Goal: Task Accomplishment & Management: Manage account settings

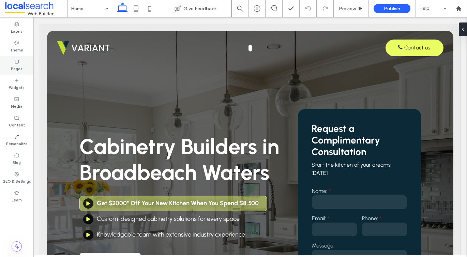
click at [24, 58] on div "Pages" at bounding box center [16, 65] width 33 height 19
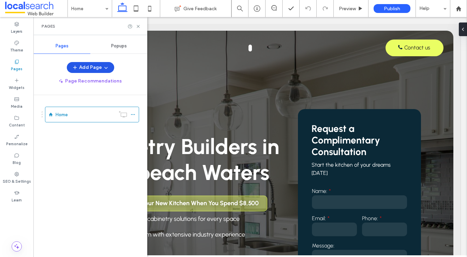
click at [96, 68] on button "Add Page" at bounding box center [90, 67] width 47 height 11
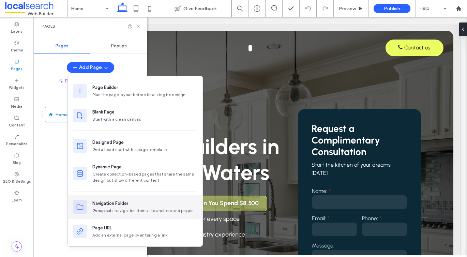
click at [104, 206] on div "Navigation Folder" at bounding box center [110, 203] width 36 height 7
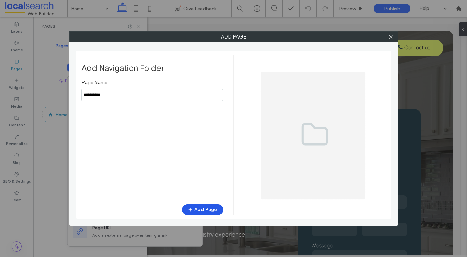
type input "**********"
click at [203, 209] on button "Add Page" at bounding box center [202, 209] width 41 height 11
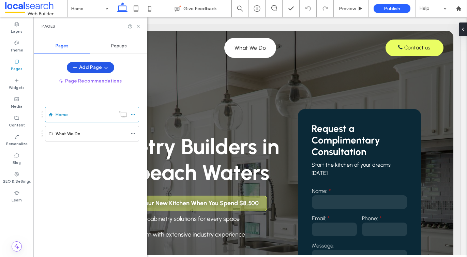
click at [98, 69] on button "Add Page" at bounding box center [90, 67] width 47 height 11
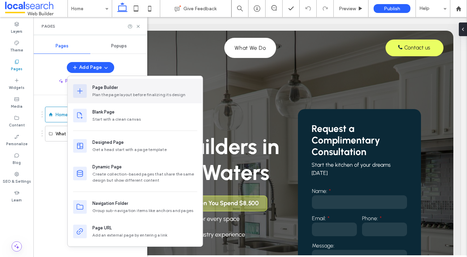
click at [96, 88] on div "Page Builder" at bounding box center [105, 87] width 26 height 7
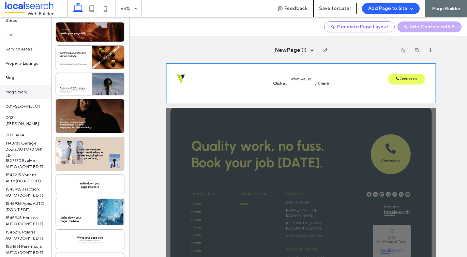
scroll to position [43, 0]
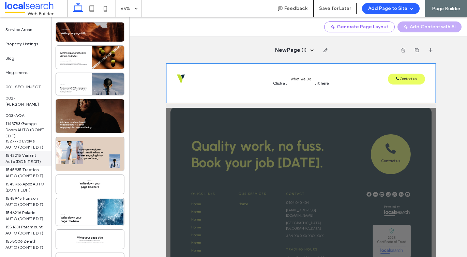
click at [24, 160] on span "1542215 Variant Auto (DON'T EDIT)" at bounding box center [25, 158] width 41 height 12
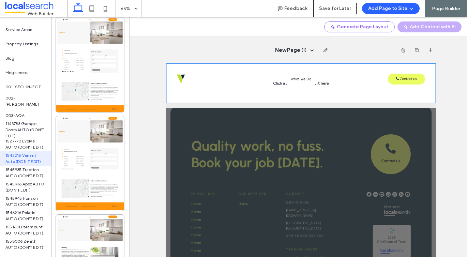
click at [34, 155] on div "1542215 Variant Auto (DON'T EDIT)" at bounding box center [26, 158] width 52 height 14
click at [25, 172] on span "1545935 Traction AUTO (DON'T EDIT)" at bounding box center [25, 173] width 41 height 12
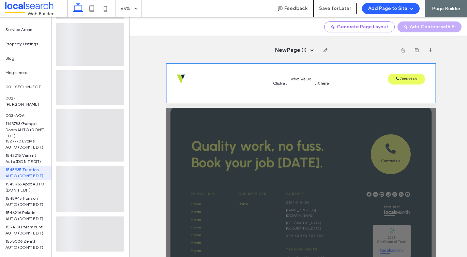
scroll to position [73, 0]
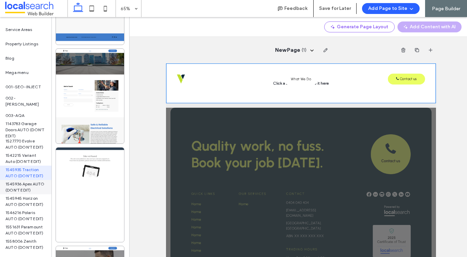
click at [20, 186] on span "1545936 Apex AUTO (DON'T EDIT)" at bounding box center [25, 187] width 41 height 12
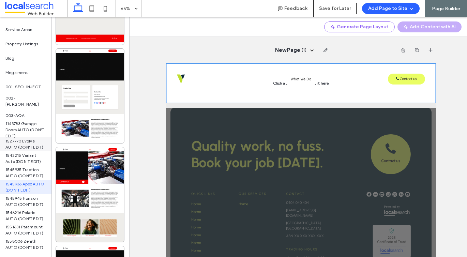
click at [20, 145] on span "1527770 Evolve AUTO (DON'T EDIT)" at bounding box center [25, 144] width 41 height 12
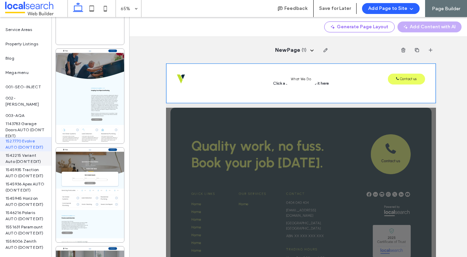
click at [18, 155] on span "1542215 Variant Auto (DON'T EDIT)" at bounding box center [25, 158] width 41 height 12
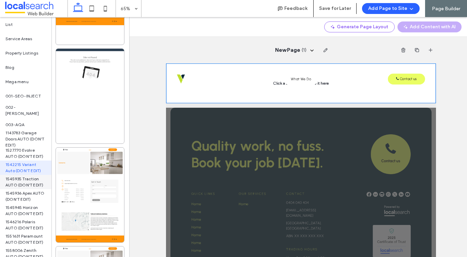
scroll to position [0, 0]
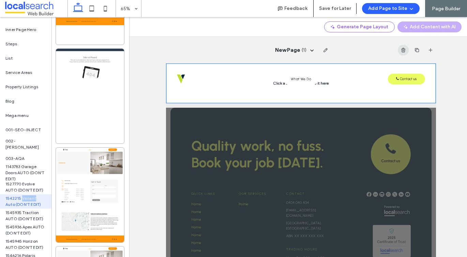
click at [405, 47] on span "button" at bounding box center [403, 50] width 11 height 11
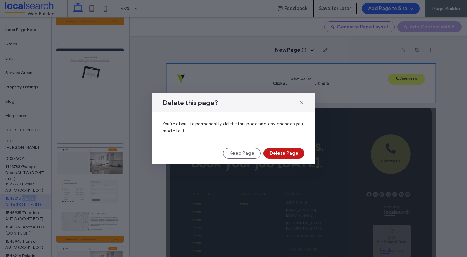
click at [280, 150] on button "Delete Page" at bounding box center [284, 153] width 41 height 11
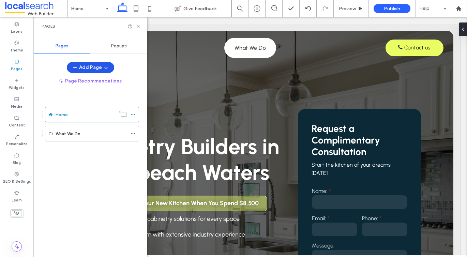
click at [97, 64] on button "Add Page" at bounding box center [90, 67] width 47 height 11
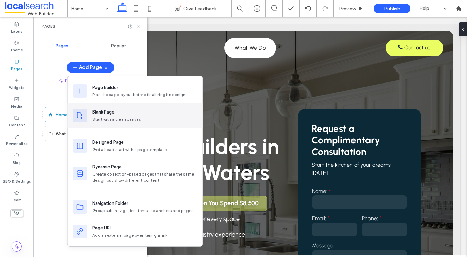
click at [127, 121] on div "Start with a clean canvas" at bounding box center [144, 119] width 105 height 6
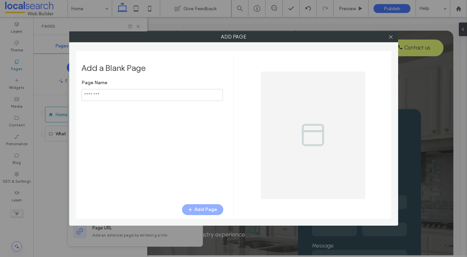
type input "*****"
click at [390, 38] on icon at bounding box center [390, 36] width 5 height 5
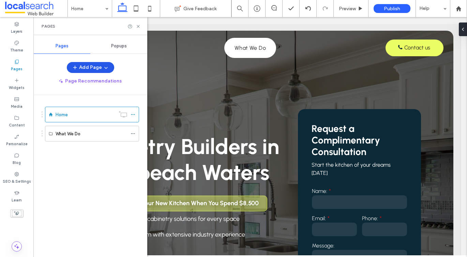
click at [104, 67] on icon "button" at bounding box center [105, 67] width 5 height 5
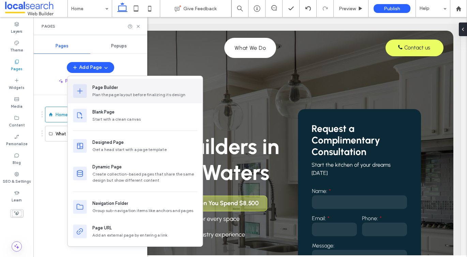
click at [107, 90] on div "Page Builder" at bounding box center [105, 87] width 26 height 7
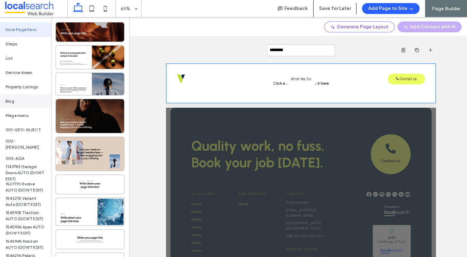
scroll to position [43, 0]
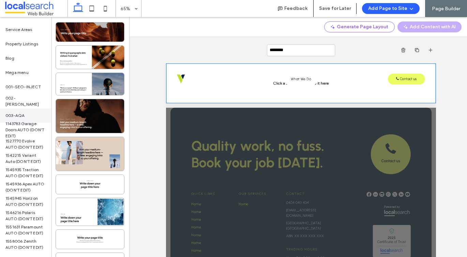
click at [20, 114] on span "003-AQA" at bounding box center [14, 116] width 19 height 6
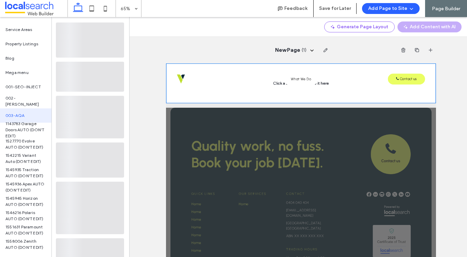
click at [13, 254] on div "Inner Page Hero Steps List Service Areas Property Listings Blog Mega menu 001-S…" at bounding box center [26, 137] width 52 height 240
click at [12, 247] on span "1558006 Zenith AUTO (DON'T EDIT)" at bounding box center [25, 244] width 41 height 12
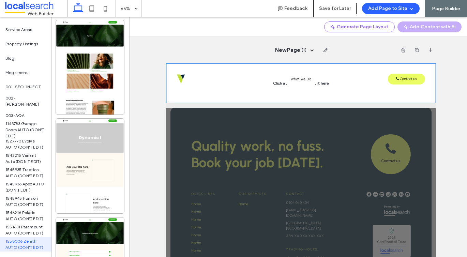
scroll to position [224, 0]
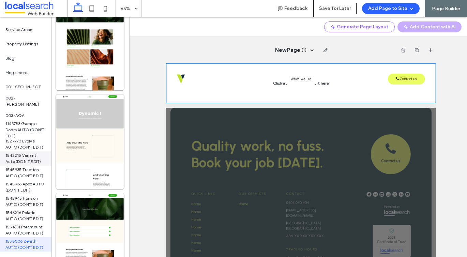
click at [19, 155] on span "1542215 Variant Auto (DON'T EDIT)" at bounding box center [25, 158] width 41 height 12
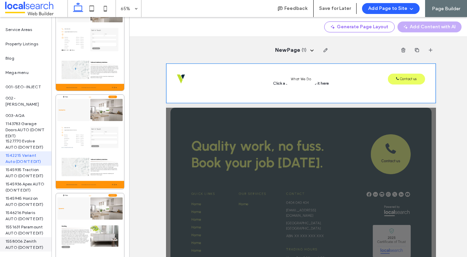
click at [15, 238] on span "1558006 Zenith AUTO (DON'T EDIT)" at bounding box center [25, 244] width 41 height 12
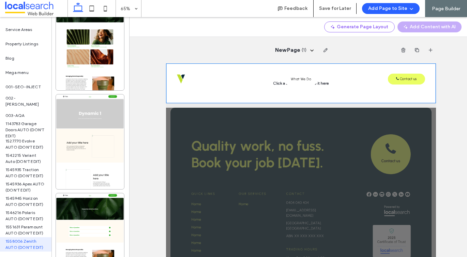
scroll to position [0, 0]
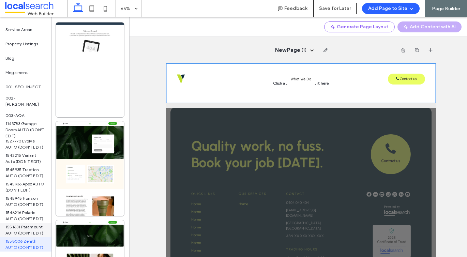
click at [23, 226] on span "1551631 Paramount AUTO (DON'T EDIT)" at bounding box center [25, 230] width 41 height 12
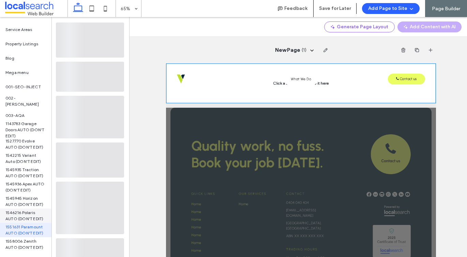
click at [23, 213] on span "1546216 Polaris AUTO (DON'T EDIT)" at bounding box center [25, 216] width 41 height 12
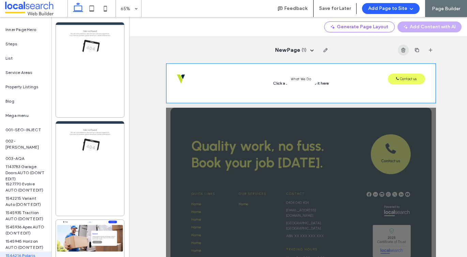
click at [399, 50] on span "button" at bounding box center [403, 50] width 11 height 11
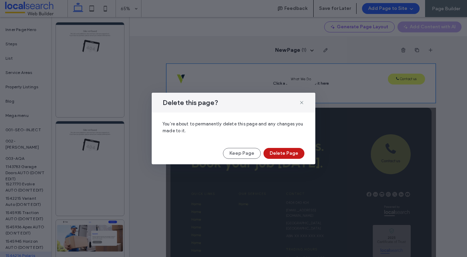
click at [276, 153] on button "Delete Page" at bounding box center [284, 153] width 41 height 11
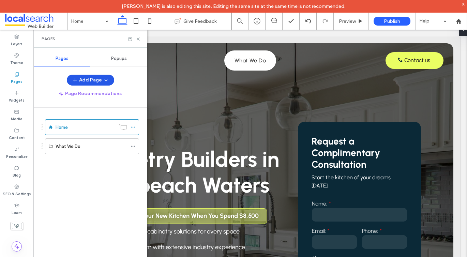
click at [95, 75] on button "Add Page" at bounding box center [90, 80] width 47 height 11
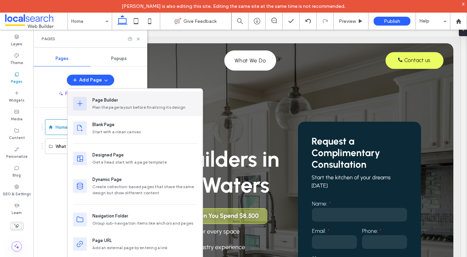
click at [101, 105] on div "Plan the page layout before finalizing its design" at bounding box center [144, 107] width 105 height 6
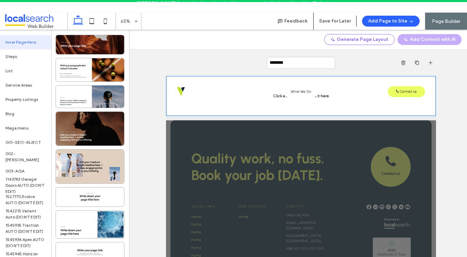
scroll to position [43, 0]
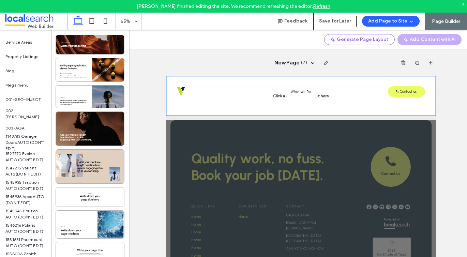
click at [462, 5] on div "x" at bounding box center [463, 4] width 3 height 6
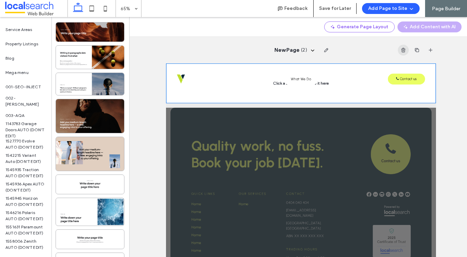
click at [403, 53] on icon "button" at bounding box center [403, 49] width 5 height 5
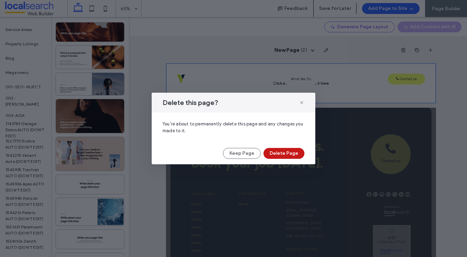
click at [272, 155] on button "Delete Page" at bounding box center [284, 153] width 41 height 11
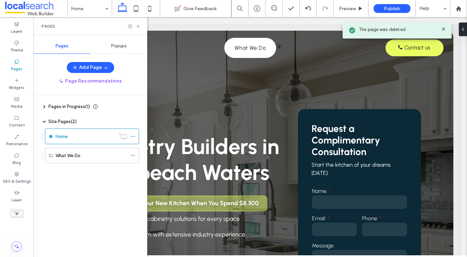
click at [66, 107] on span "Pages in Progress ( 1 )" at bounding box center [69, 106] width 42 height 7
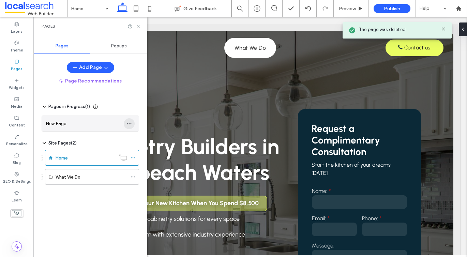
click at [130, 124] on icon "button" at bounding box center [129, 123] width 5 height 5
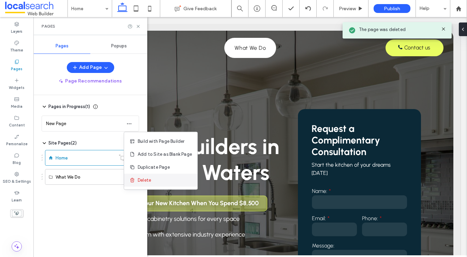
click at [146, 177] on span "Delete" at bounding box center [144, 180] width 13 height 7
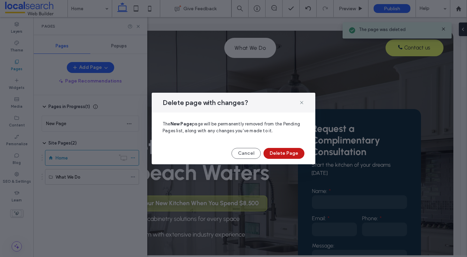
click at [278, 152] on button "Delete Page" at bounding box center [284, 153] width 41 height 11
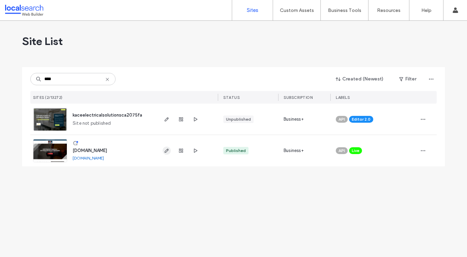
type input "****"
click at [165, 150] on icon "button" at bounding box center [166, 150] width 5 height 5
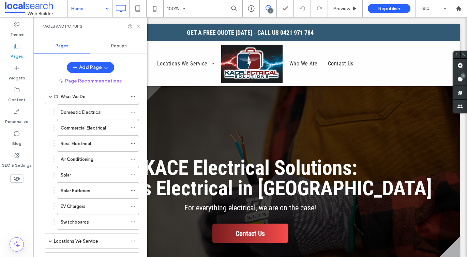
scroll to position [88, 0]
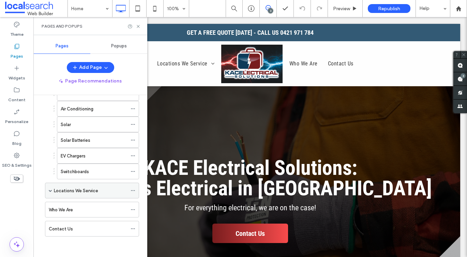
click at [49, 190] on span at bounding box center [50, 190] width 3 height 3
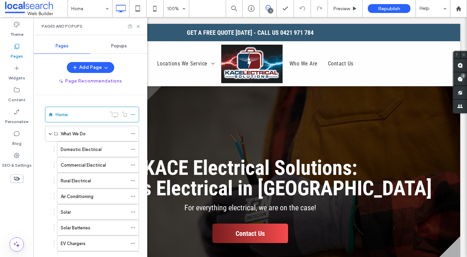
scroll to position [10, 0]
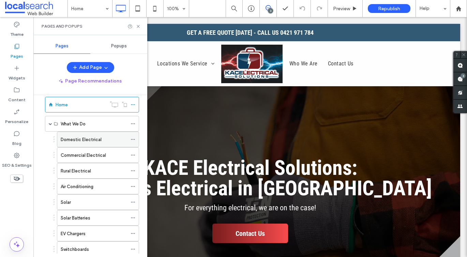
click at [96, 133] on div "Domestic Electrical" at bounding box center [94, 139] width 67 height 15
click at [139, 26] on icon at bounding box center [138, 26] width 5 height 5
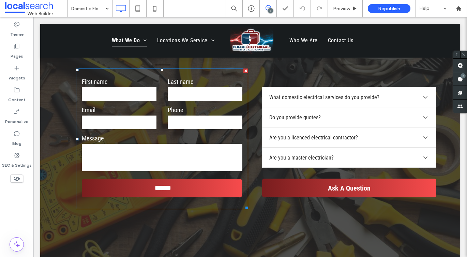
scroll to position [921, 0]
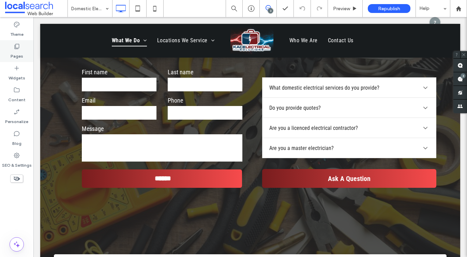
click at [18, 53] on label "Pages" at bounding box center [17, 55] width 13 height 10
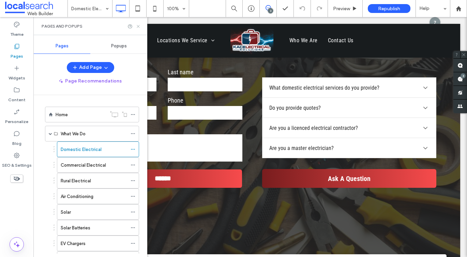
click at [137, 27] on icon at bounding box center [138, 26] width 5 height 5
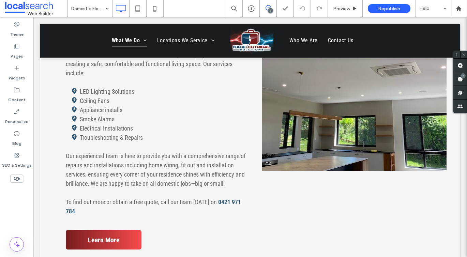
scroll to position [322, 0]
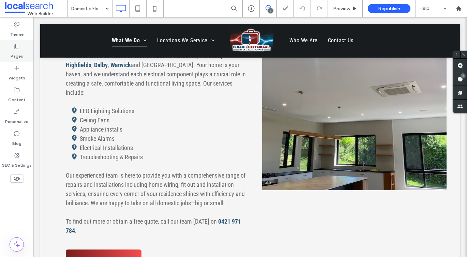
click at [27, 47] on div "Pages" at bounding box center [16, 51] width 33 height 22
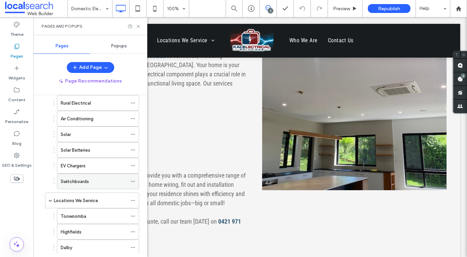
scroll to position [82, 0]
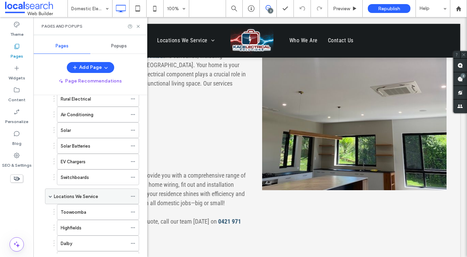
click at [63, 195] on label "Locations We Service" at bounding box center [76, 197] width 44 height 12
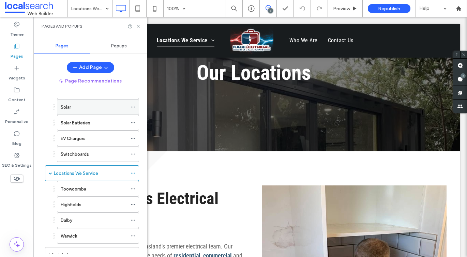
scroll to position [150, 0]
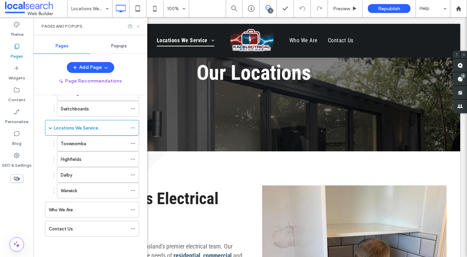
click at [137, 26] on icon at bounding box center [138, 26] width 5 height 5
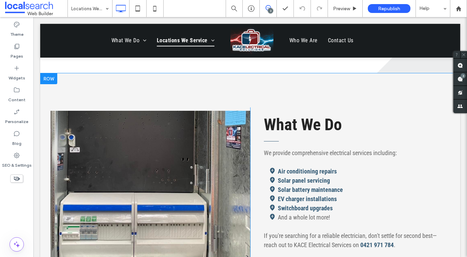
scroll to position [320, 0]
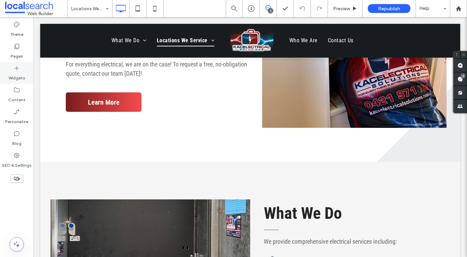
click at [20, 63] on div "Widgets" at bounding box center [16, 73] width 33 height 22
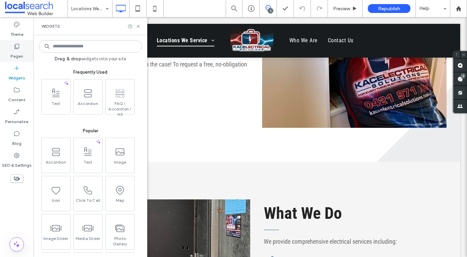
click at [18, 53] on label "Pages" at bounding box center [17, 55] width 13 height 10
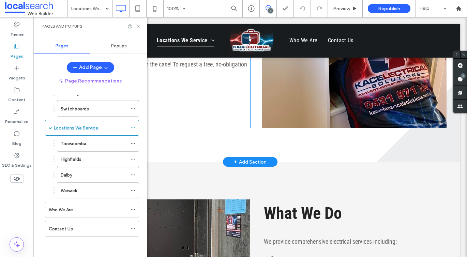
scroll to position [263, 0]
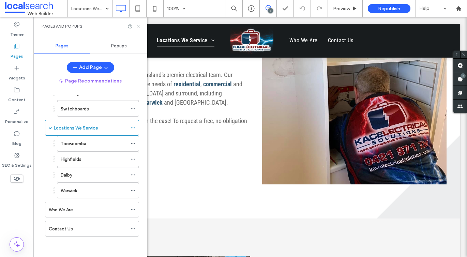
click at [137, 28] on icon at bounding box center [138, 26] width 5 height 5
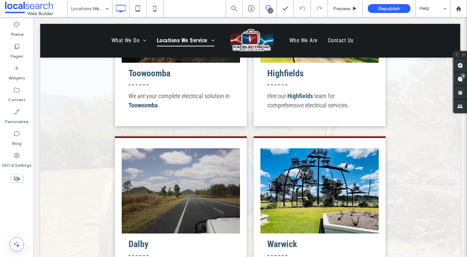
scroll to position [848, 0]
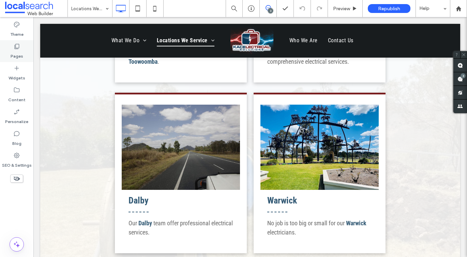
click at [18, 55] on label "Pages" at bounding box center [17, 55] width 13 height 10
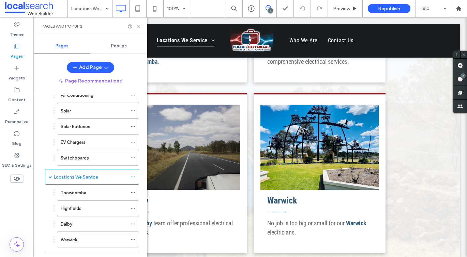
scroll to position [150, 0]
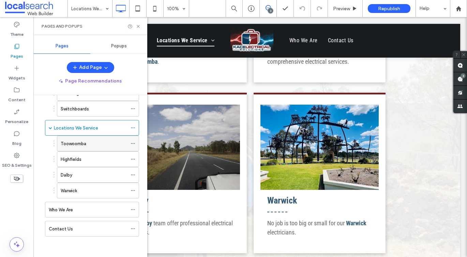
click at [73, 147] on label "Toowoomba" at bounding box center [74, 144] width 26 height 12
click at [137, 28] on icon at bounding box center [138, 26] width 5 height 5
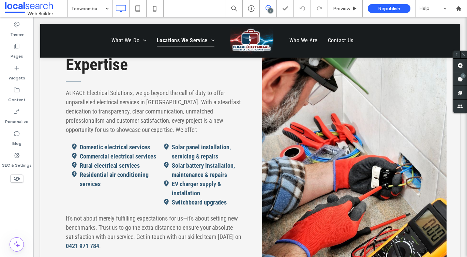
scroll to position [381, 0]
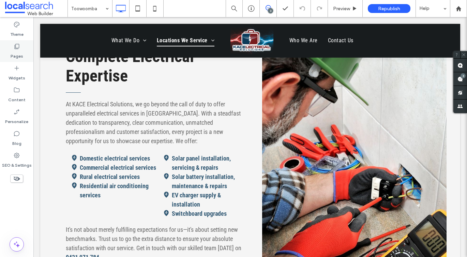
click at [19, 47] on use at bounding box center [17, 46] width 5 height 5
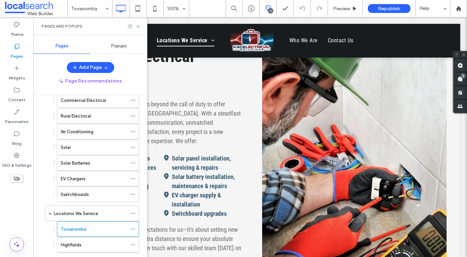
scroll to position [150, 0]
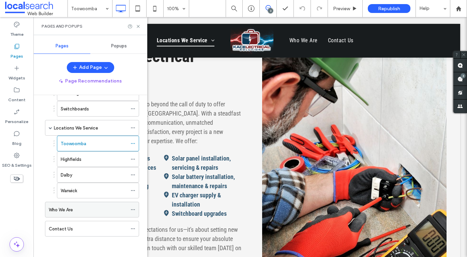
click at [58, 216] on div "Who We Are" at bounding box center [88, 209] width 78 height 15
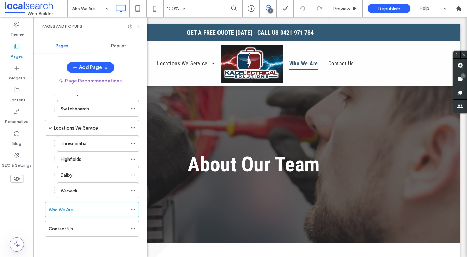
click at [138, 27] on icon at bounding box center [138, 26] width 5 height 5
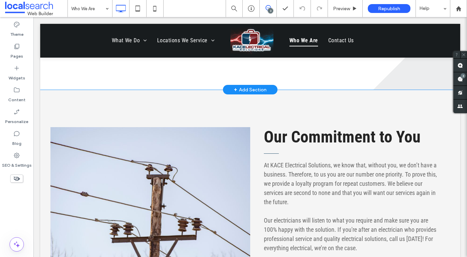
scroll to position [444, 0]
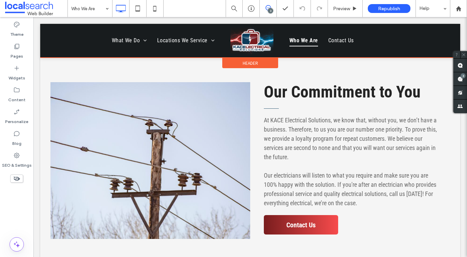
click at [339, 39] on div at bounding box center [250, 41] width 420 height 34
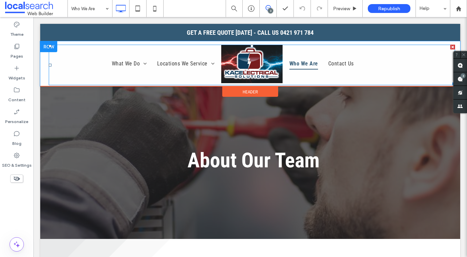
scroll to position [0, 0]
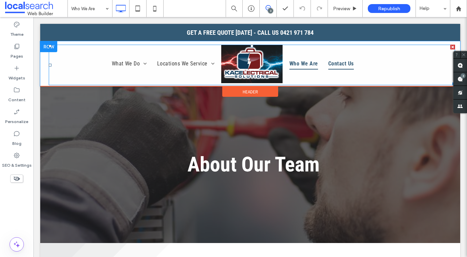
click at [334, 63] on span "Contact Us" at bounding box center [341, 64] width 26 height 12
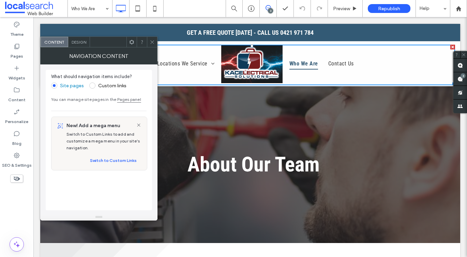
click at [153, 42] on icon at bounding box center [152, 42] width 5 height 5
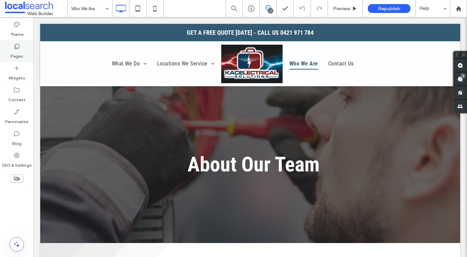
click at [25, 50] on div "Pages" at bounding box center [16, 51] width 33 height 22
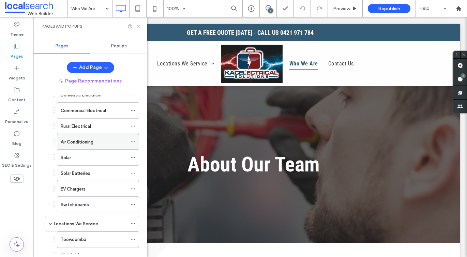
scroll to position [150, 0]
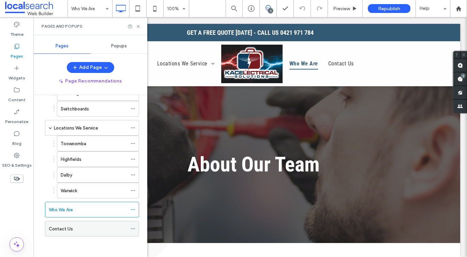
click at [62, 230] on label "Contact Us" at bounding box center [61, 229] width 24 height 12
click at [138, 27] on icon at bounding box center [138, 26] width 5 height 5
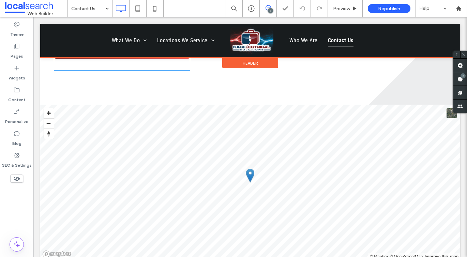
scroll to position [390, 0]
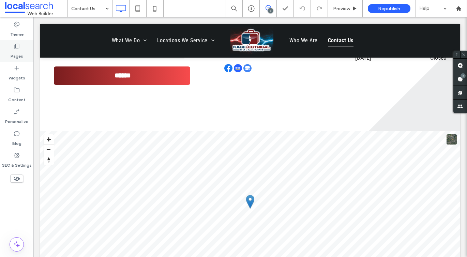
click at [18, 52] on label "Pages" at bounding box center [17, 55] width 13 height 10
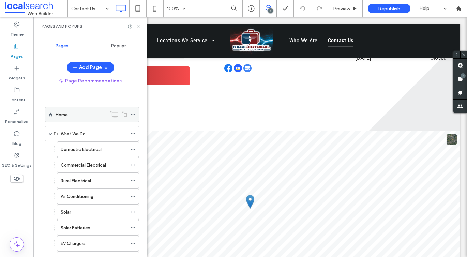
click at [58, 115] on label "Home" at bounding box center [62, 115] width 12 height 12
click at [139, 26] on icon at bounding box center [138, 26] width 5 height 5
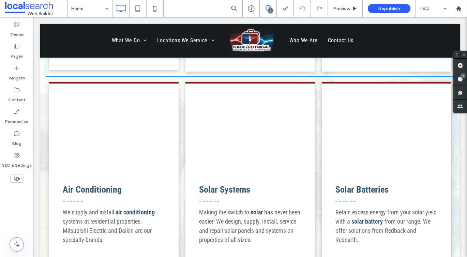
scroll to position [878, 0]
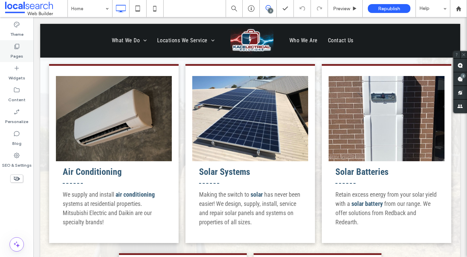
click at [18, 55] on label "Pages" at bounding box center [17, 55] width 13 height 10
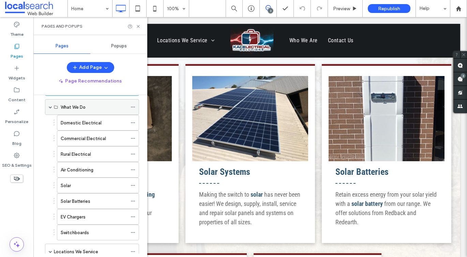
scroll to position [26, 0]
click at [136, 26] on icon at bounding box center [138, 26] width 5 height 5
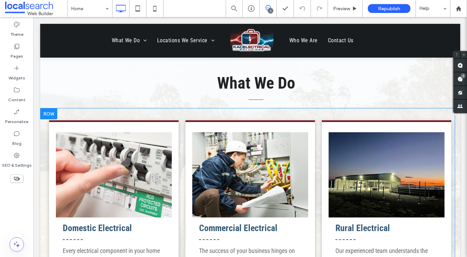
scroll to position [583, 0]
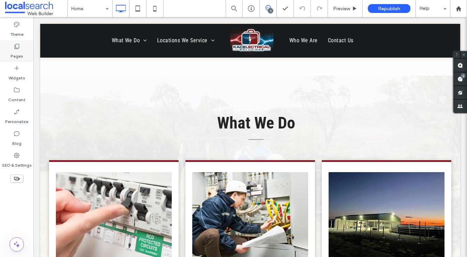
click at [23, 52] on div "Pages" at bounding box center [16, 51] width 33 height 22
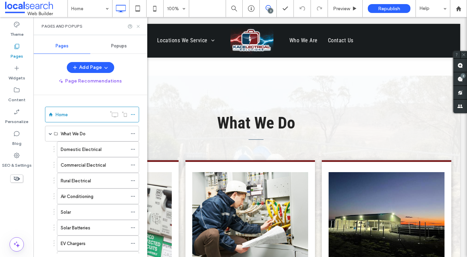
click at [138, 26] on use at bounding box center [138, 26] width 3 height 3
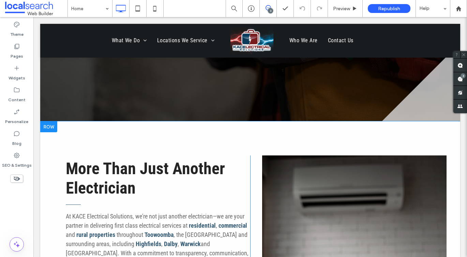
scroll to position [101, 0]
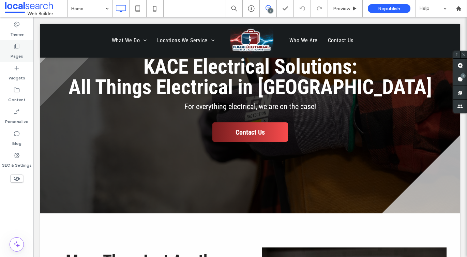
click at [18, 48] on icon at bounding box center [16, 46] width 7 height 7
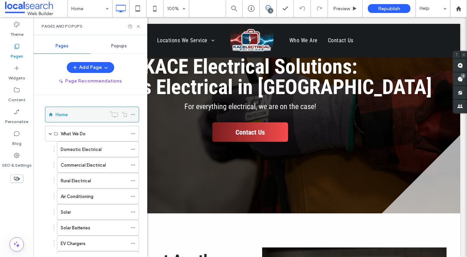
click at [132, 114] on icon at bounding box center [133, 114] width 5 height 5
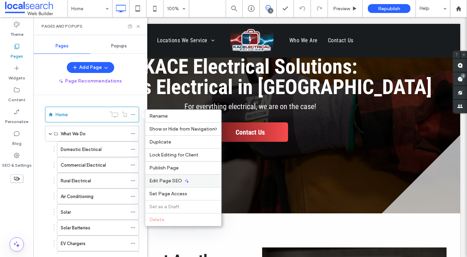
click at [165, 177] on div "Edit Page SEO" at bounding box center [183, 180] width 76 height 13
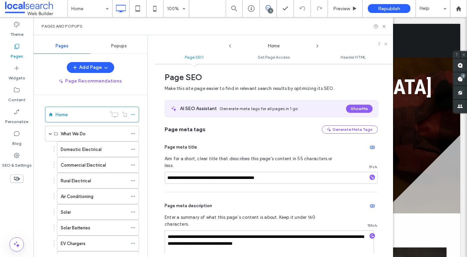
scroll to position [0, 0]
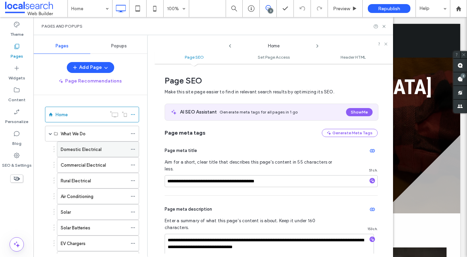
click at [106, 152] on div "Domestic Electrical" at bounding box center [94, 149] width 67 height 7
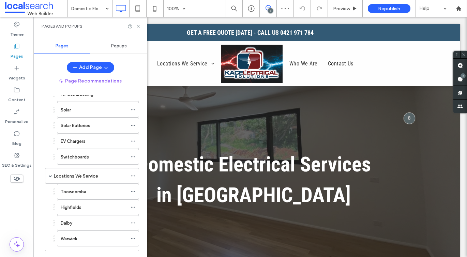
scroll to position [150, 0]
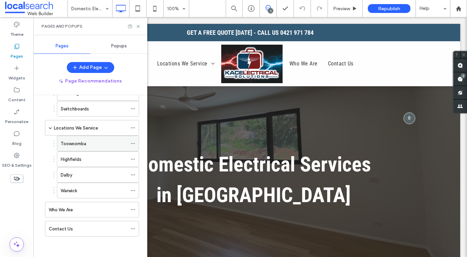
click at [84, 143] on label "Toowoomba" at bounding box center [74, 144] width 26 height 12
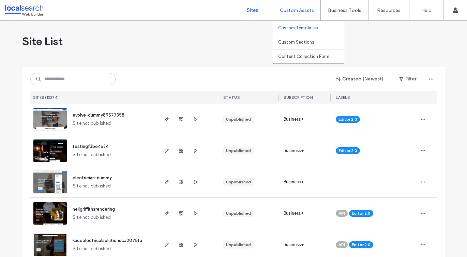
click at [297, 25] on link "Custom Templates" at bounding box center [311, 28] width 66 height 14
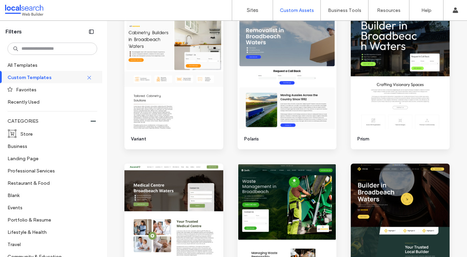
scroll to position [1046, 0]
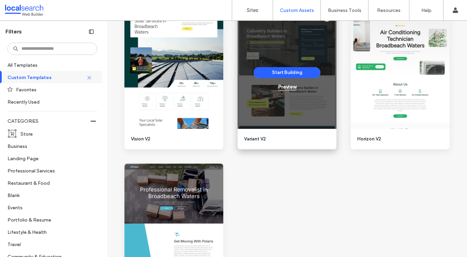
click at [280, 87] on div "Preview" at bounding box center [287, 87] width 18 height 6
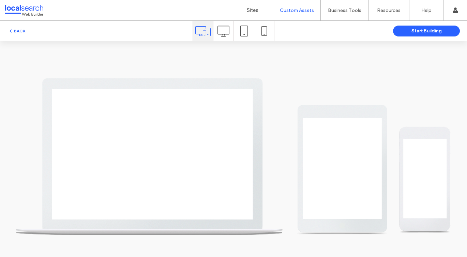
click at [219, 34] on use at bounding box center [224, 31] width 12 height 11
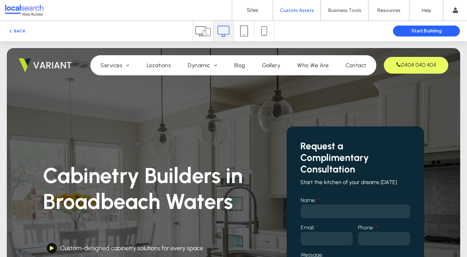
scroll to position [0, 0]
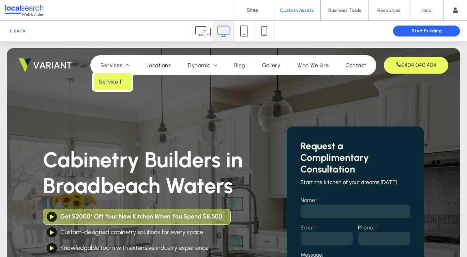
click at [118, 80] on span "Service 1" at bounding box center [110, 81] width 22 height 6
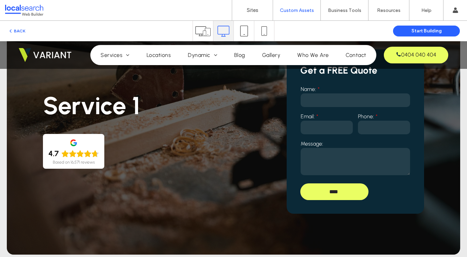
scroll to position [22, 0]
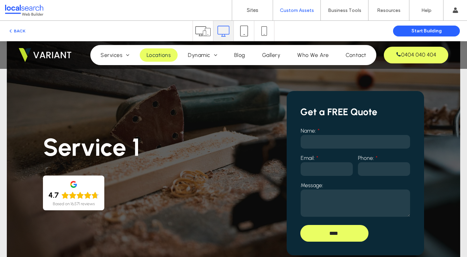
click at [161, 57] on span "Locations" at bounding box center [159, 55] width 24 height 6
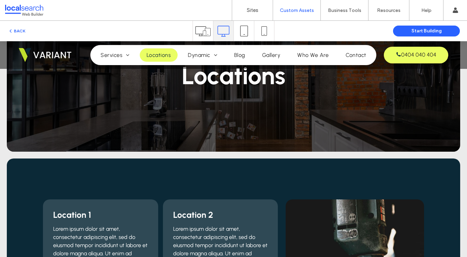
scroll to position [131, 0]
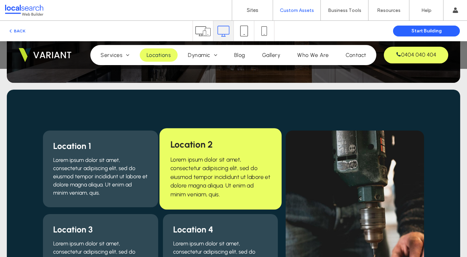
click at [197, 142] on span "Location 2" at bounding box center [191, 144] width 42 height 11
click at [190, 163] on span "Lorem ipsum dolor sit amet, consectetur adipiscing elit, sed do eiusmod tempor …" at bounding box center [220, 177] width 100 height 42
click at [189, 163] on span "Lorem ipsum dolor sit amet, consectetur adipiscing elit, sed do eiusmod tempor …" at bounding box center [220, 177] width 100 height 42
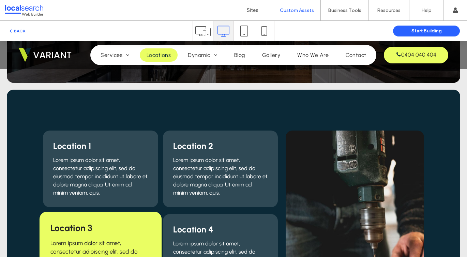
scroll to position [122, 0]
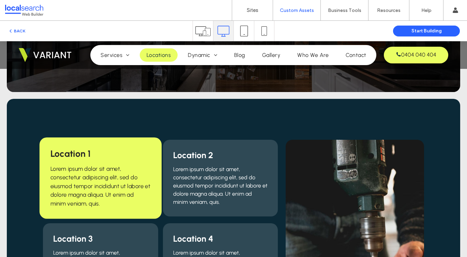
click at [79, 154] on span "Location 1" at bounding box center [70, 153] width 40 height 11
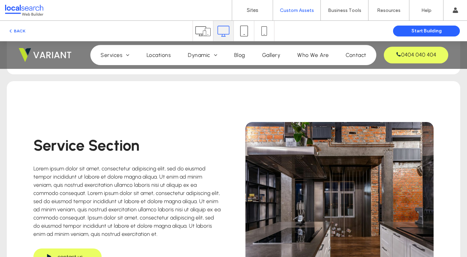
scroll to position [1247, 0]
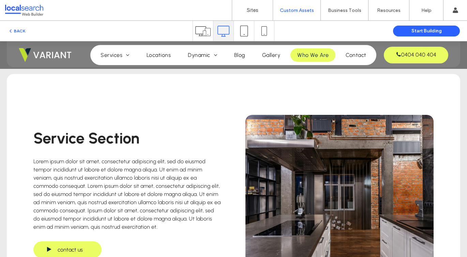
click at [315, 56] on span "Who We Are" at bounding box center [312, 55] width 31 height 6
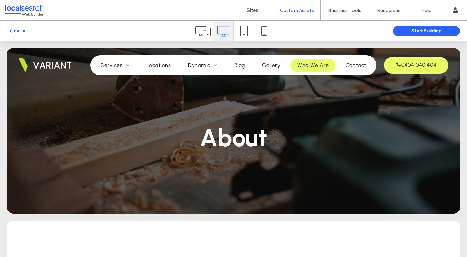
scroll to position [0, 0]
click at [162, 67] on span "Locations" at bounding box center [159, 65] width 24 height 6
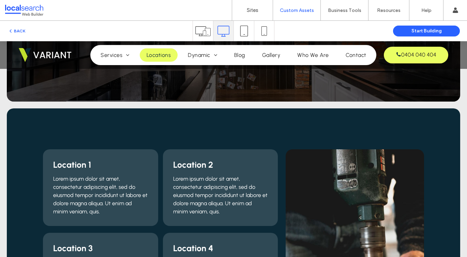
scroll to position [97, 0]
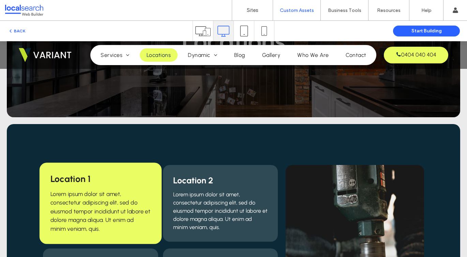
click at [83, 179] on span "Location 1" at bounding box center [70, 179] width 40 height 11
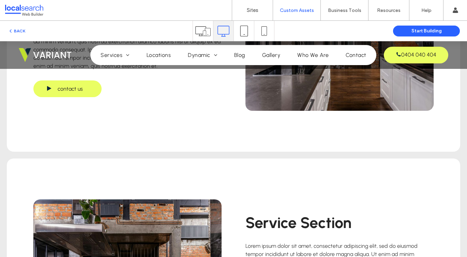
scroll to position [896, 0]
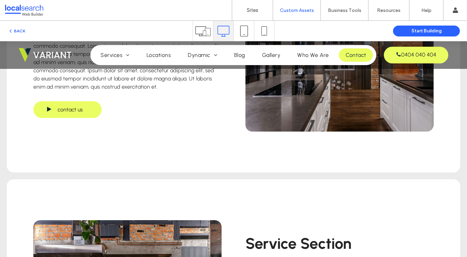
click at [349, 52] on span "Contact" at bounding box center [356, 55] width 20 height 6
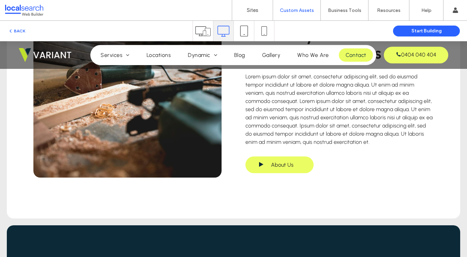
scroll to position [479, 0]
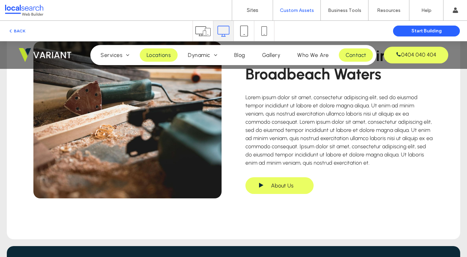
click at [159, 56] on span "Locations" at bounding box center [159, 55] width 24 height 6
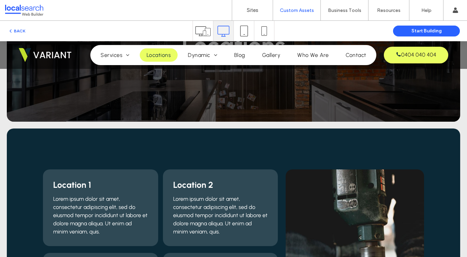
scroll to position [100, 0]
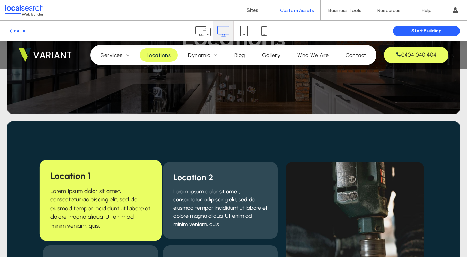
click at [90, 176] on span "Location 1" at bounding box center [70, 176] width 40 height 11
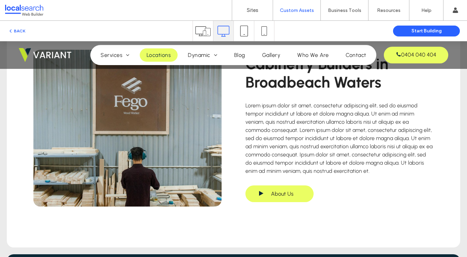
scroll to position [562, 0]
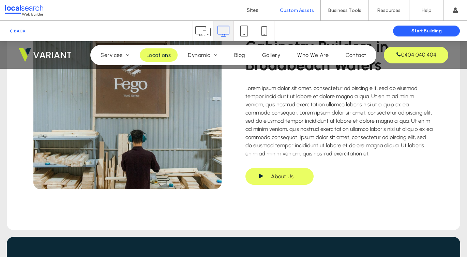
click at [37, 53] on img at bounding box center [45, 55] width 53 height 14
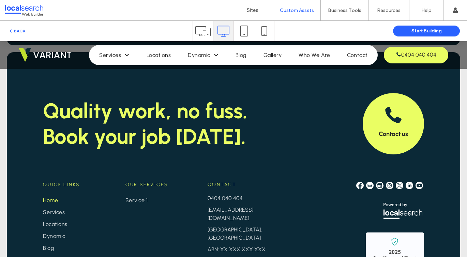
scroll to position [1592, 0]
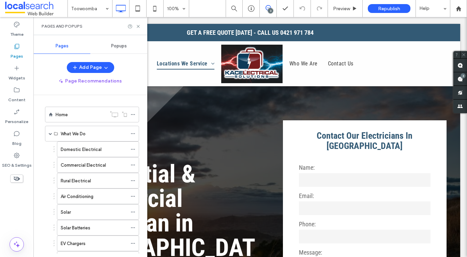
scroll to position [150, 0]
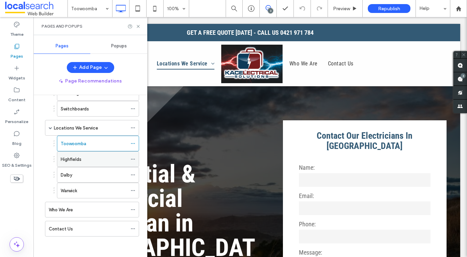
click at [79, 162] on label "Highfields" at bounding box center [71, 159] width 21 height 12
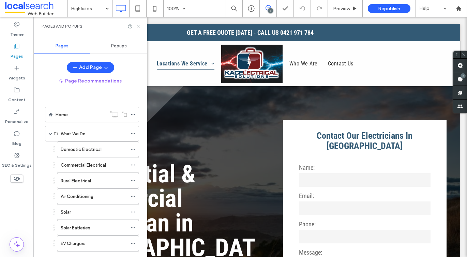
click at [138, 26] on icon at bounding box center [138, 26] width 5 height 5
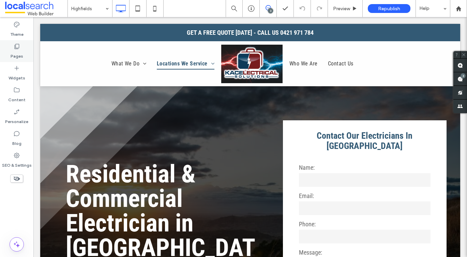
click at [20, 54] on label "Pages" at bounding box center [17, 55] width 13 height 10
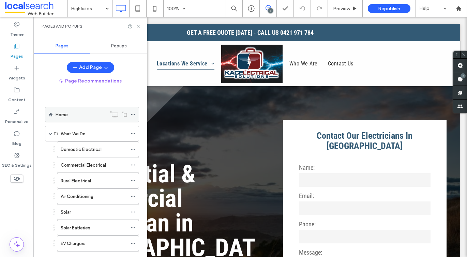
click at [60, 114] on label "Home" at bounding box center [62, 115] width 12 height 12
click at [136, 114] on div at bounding box center [135, 114] width 8 height 10
click at [134, 115] on icon at bounding box center [133, 114] width 5 height 5
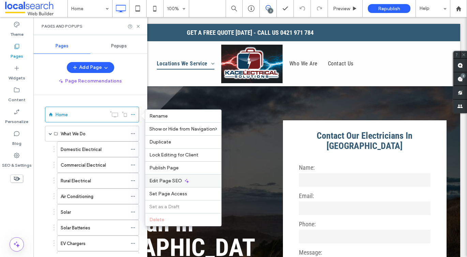
click at [155, 178] on div "Edit Page SEO" at bounding box center [183, 180] width 76 height 13
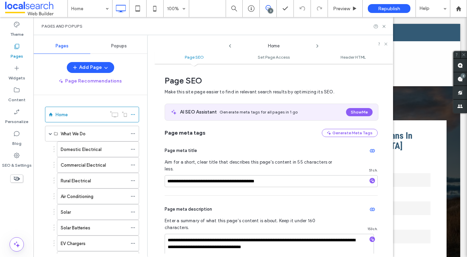
scroll to position [3, 0]
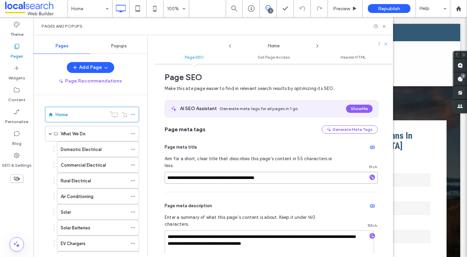
click at [199, 173] on input "**********" at bounding box center [271, 178] width 213 height 12
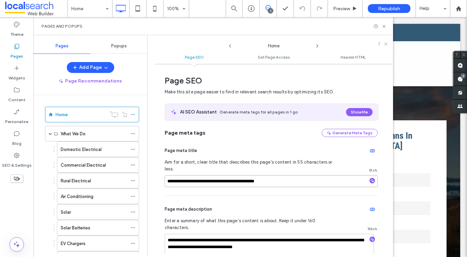
scroll to position [40, 0]
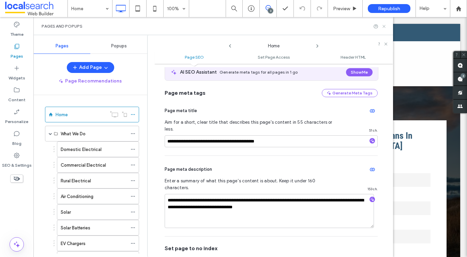
click at [382, 27] on icon at bounding box center [384, 26] width 5 height 5
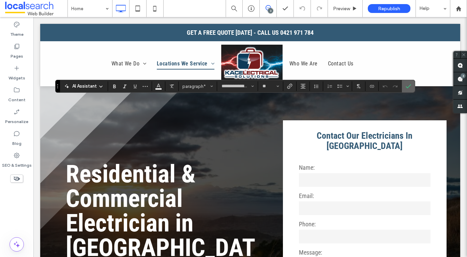
click at [407, 86] on icon "Confirm" at bounding box center [408, 86] width 5 height 5
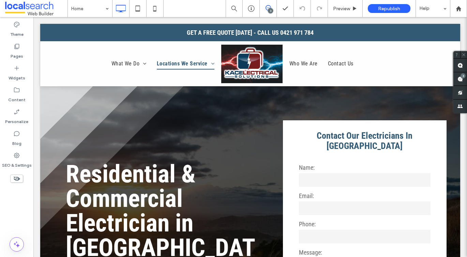
type input "**********"
type input "**"
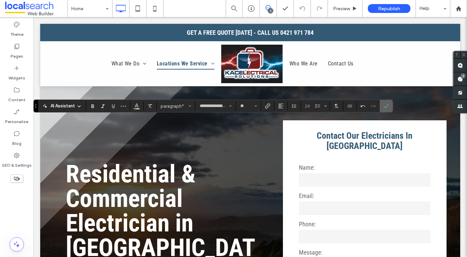
click at [385, 105] on icon "Confirm" at bounding box center [386, 105] width 5 height 5
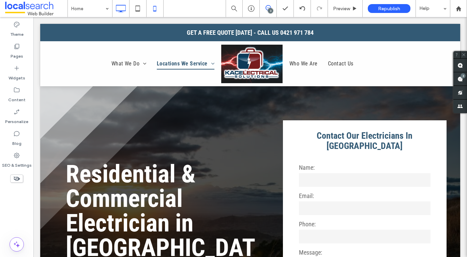
type input "**********"
type input "**"
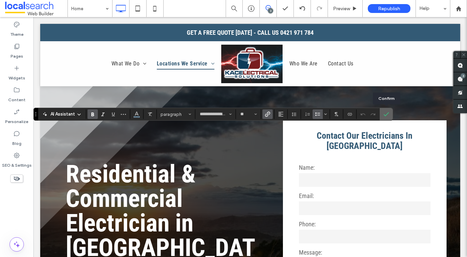
click at [384, 115] on icon "Confirm" at bounding box center [386, 114] width 5 height 5
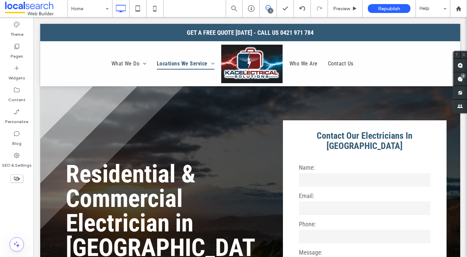
type input "**********"
type input "**"
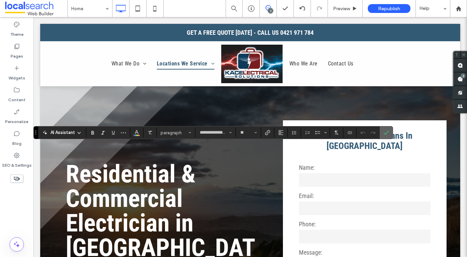
click at [387, 131] on icon "Confirm" at bounding box center [386, 132] width 5 height 5
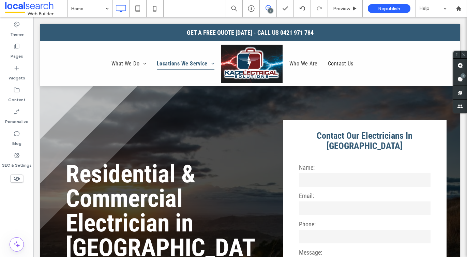
type input "**********"
type input "**"
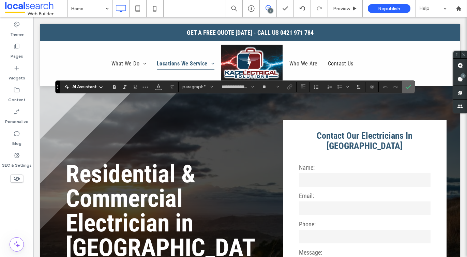
click at [411, 87] on icon "Confirm" at bounding box center [408, 86] width 5 height 5
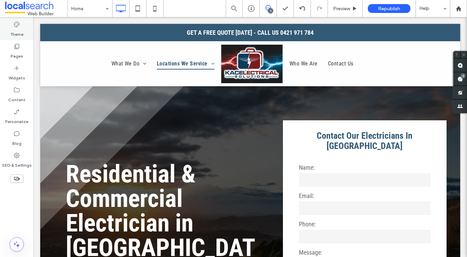
type input "**********"
type input "**"
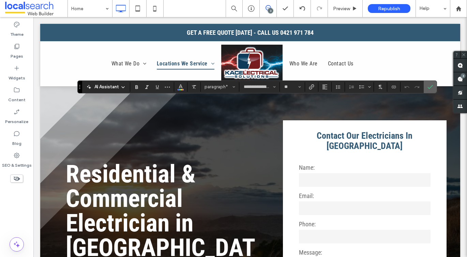
click at [428, 88] on use "Confirm" at bounding box center [430, 87] width 5 height 4
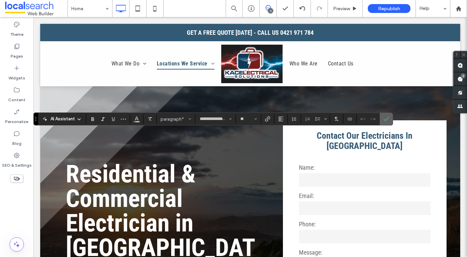
click at [386, 118] on icon "Confirm" at bounding box center [386, 118] width 5 height 5
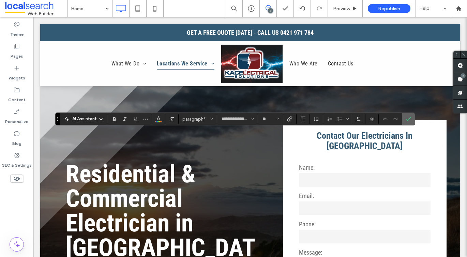
click at [412, 120] on label "Confirm" at bounding box center [408, 119] width 10 height 12
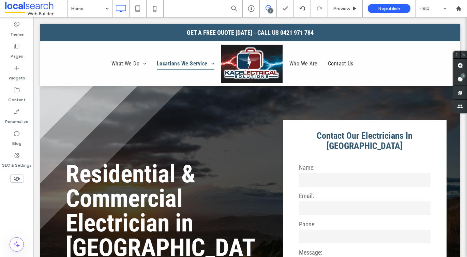
type input "**********"
type input "**"
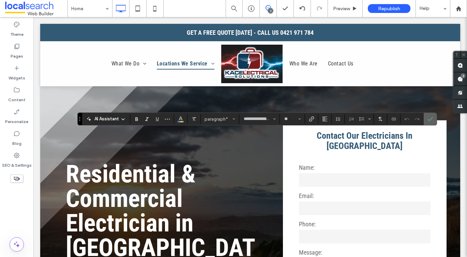
click at [426, 120] on label "Confirm" at bounding box center [430, 119] width 10 height 12
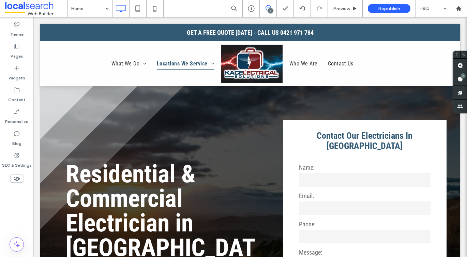
type input "**********"
type input "**"
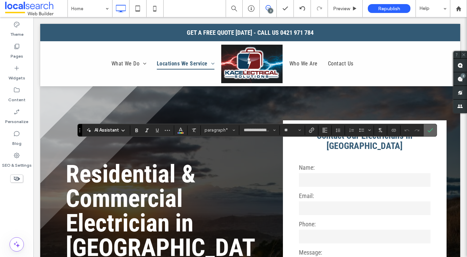
click at [430, 132] on icon "Confirm" at bounding box center [430, 130] width 5 height 5
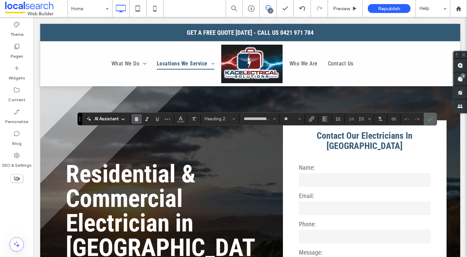
click at [432, 125] on label "Confirm" at bounding box center [430, 119] width 10 height 12
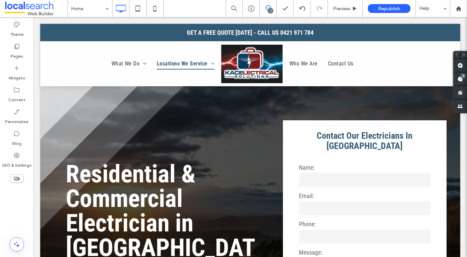
type input "**********"
type input "**"
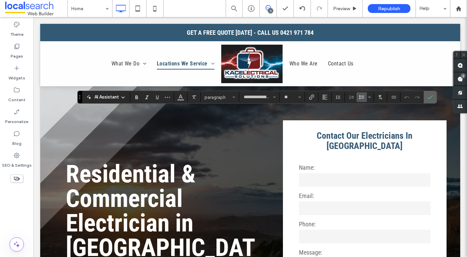
click at [428, 97] on icon "Confirm" at bounding box center [430, 96] width 5 height 5
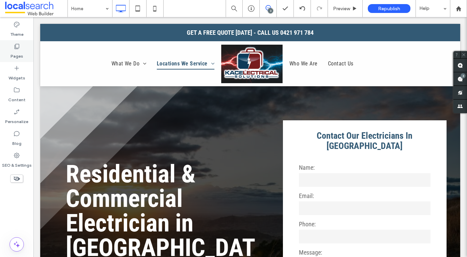
click at [27, 51] on div "Pages" at bounding box center [16, 51] width 33 height 22
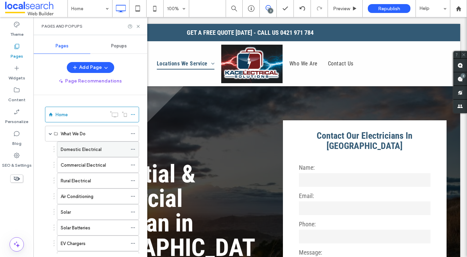
click at [71, 153] on div "Domestic Electrical" at bounding box center [94, 149] width 67 height 15
click at [133, 148] on icon at bounding box center [133, 149] width 5 height 5
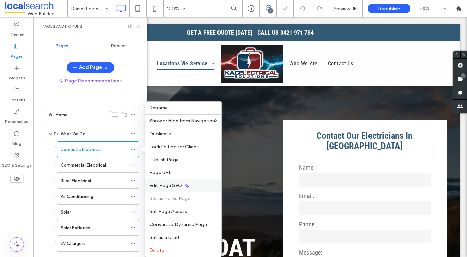
click at [153, 183] on span "Edit Page SEO" at bounding box center [165, 186] width 33 height 6
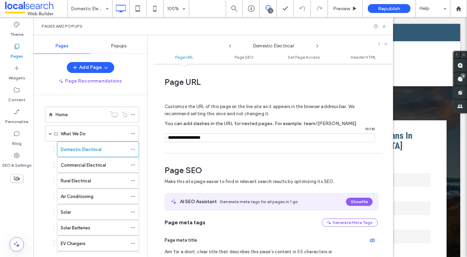
scroll to position [90, 0]
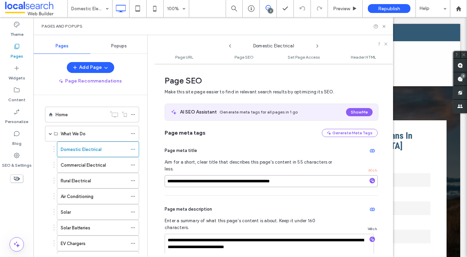
click at [195, 175] on input "**********" at bounding box center [271, 181] width 213 height 12
click at [221, 234] on textarea "**********" at bounding box center [269, 251] width 209 height 34
click at [386, 25] on icon at bounding box center [384, 26] width 5 height 5
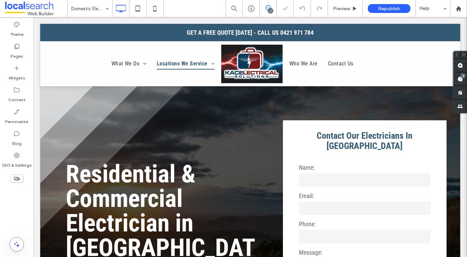
type input "**********"
type input "**"
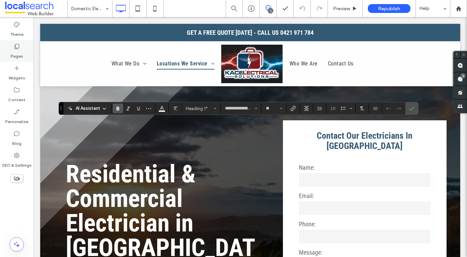
click at [24, 51] on div "Pages" at bounding box center [16, 51] width 33 height 22
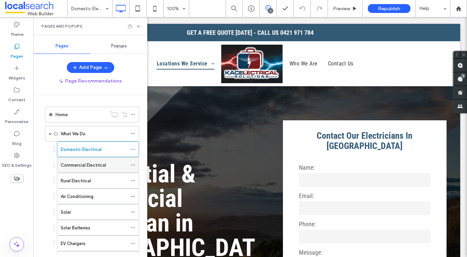
click at [68, 159] on div "Commercial Electrical" at bounding box center [94, 165] width 67 height 15
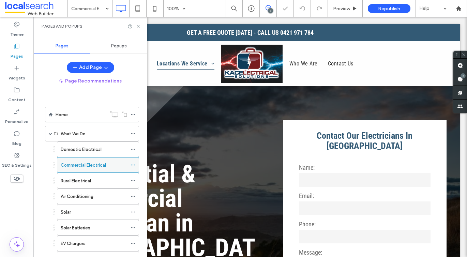
click at [131, 165] on icon at bounding box center [133, 165] width 5 height 5
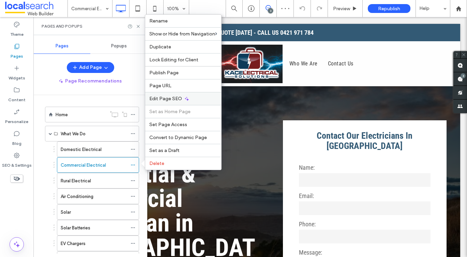
click at [154, 95] on div "Edit Page SEO" at bounding box center [183, 98] width 76 height 13
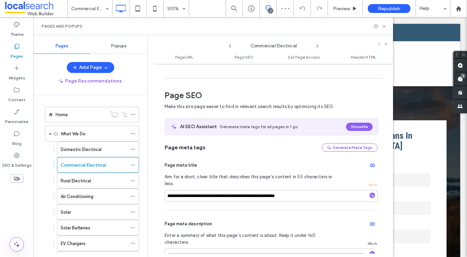
scroll to position [94, 0]
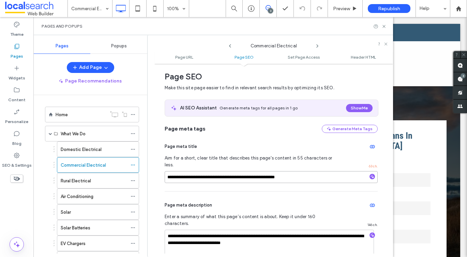
click at [188, 173] on input "**********" at bounding box center [271, 177] width 213 height 12
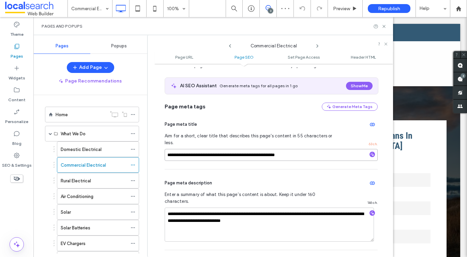
scroll to position [140, 0]
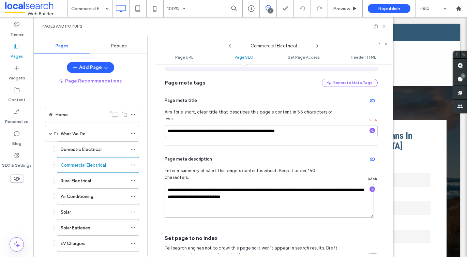
click at [196, 184] on textarea "**********" at bounding box center [269, 201] width 209 height 34
click at [386, 27] on icon at bounding box center [384, 26] width 5 height 5
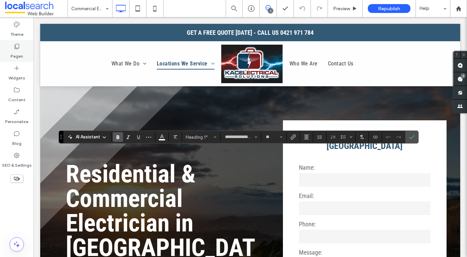
click at [25, 48] on div "Pages" at bounding box center [16, 51] width 33 height 22
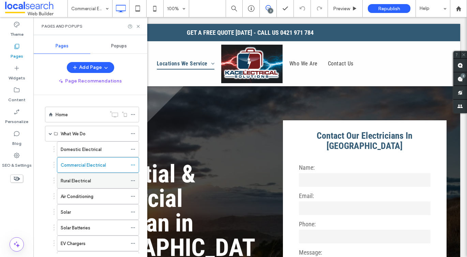
click at [71, 186] on div "Rural Electrical" at bounding box center [94, 180] width 67 height 15
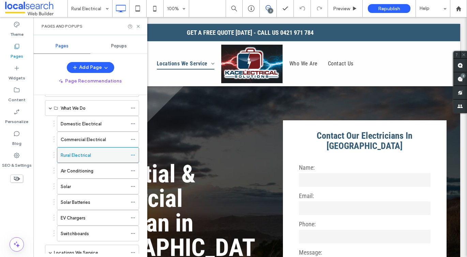
click at [133, 153] on icon at bounding box center [133, 155] width 5 height 5
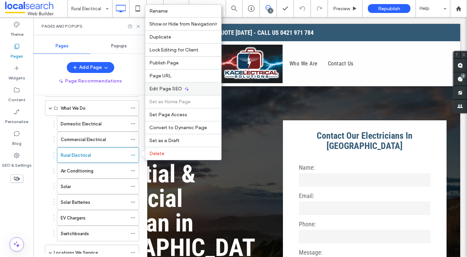
click at [156, 84] on div "Edit Page SEO" at bounding box center [183, 88] width 76 height 13
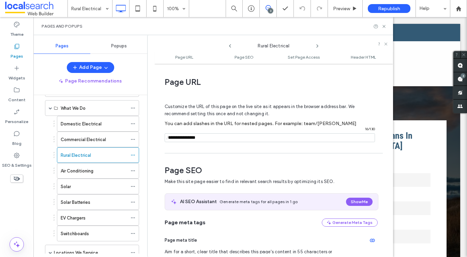
scroll to position [94, 0]
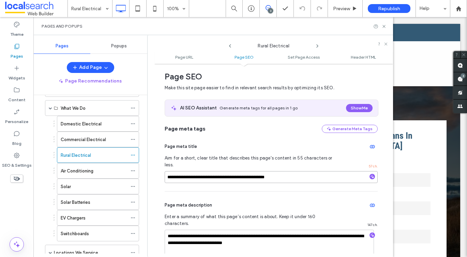
click at [195, 171] on input "**********" at bounding box center [271, 177] width 213 height 12
click at [385, 25] on icon at bounding box center [384, 26] width 5 height 5
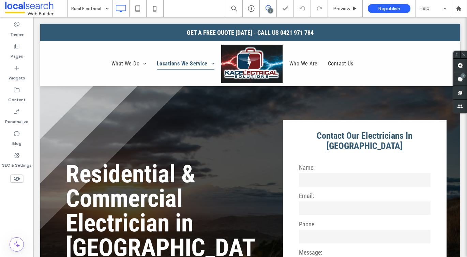
type input "**********"
type input "**"
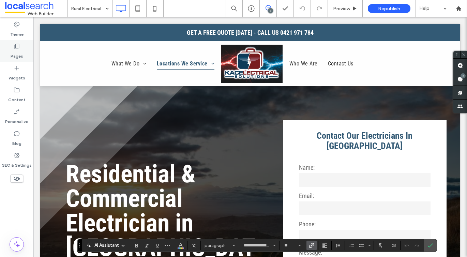
click at [9, 46] on div "Pages" at bounding box center [16, 51] width 33 height 22
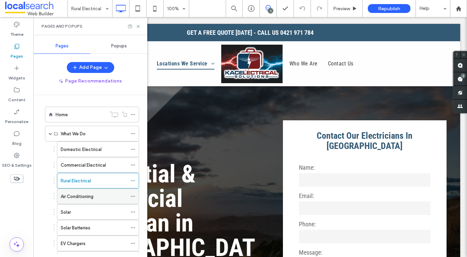
click at [76, 196] on label "Air Conditioning" at bounding box center [77, 197] width 33 height 12
click at [134, 195] on icon at bounding box center [133, 196] width 5 height 5
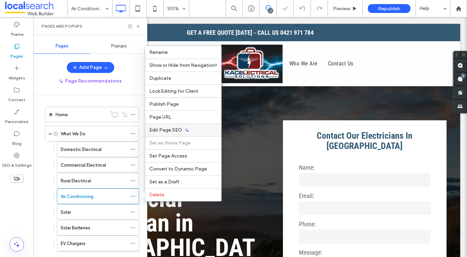
click at [157, 129] on span "Edit Page SEO" at bounding box center [165, 130] width 33 height 6
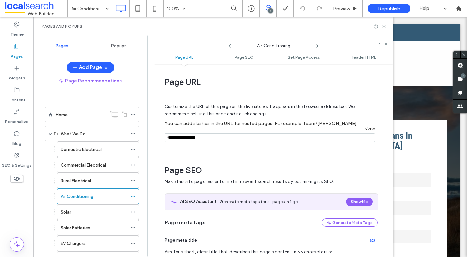
scroll to position [80, 0]
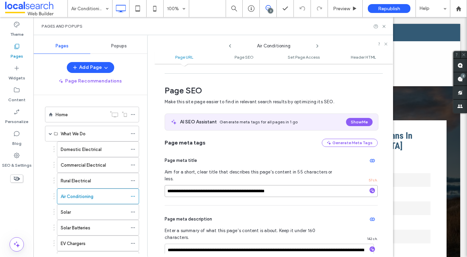
click at [199, 190] on input "**********" at bounding box center [271, 191] width 213 height 12
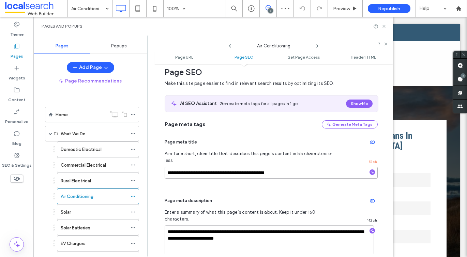
scroll to position [129, 0]
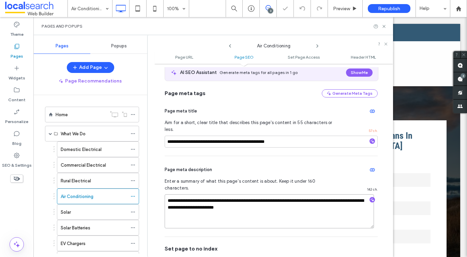
click at [203, 194] on textarea "**********" at bounding box center [269, 211] width 209 height 34
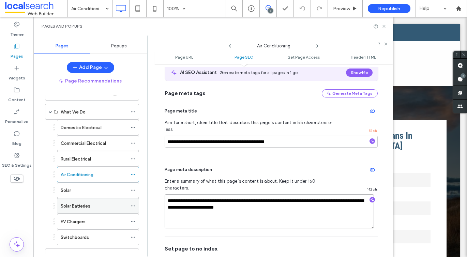
scroll to position [50, 0]
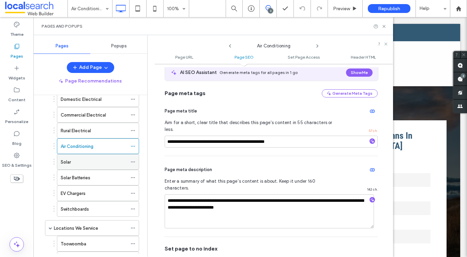
click at [78, 160] on div "Solar" at bounding box center [94, 162] width 67 height 7
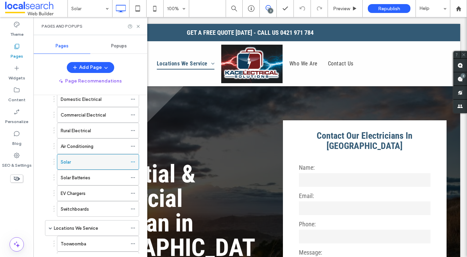
click at [134, 159] on span at bounding box center [133, 162] width 5 height 10
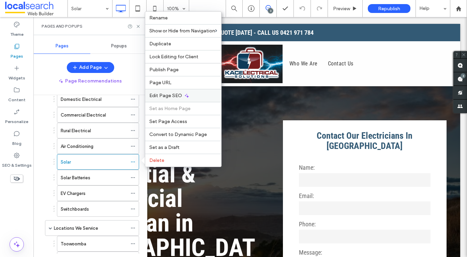
click at [153, 97] on span "Edit Page SEO" at bounding box center [165, 96] width 33 height 6
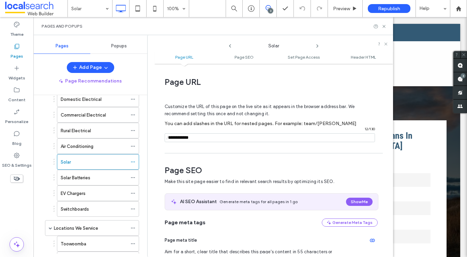
scroll to position [66, 0]
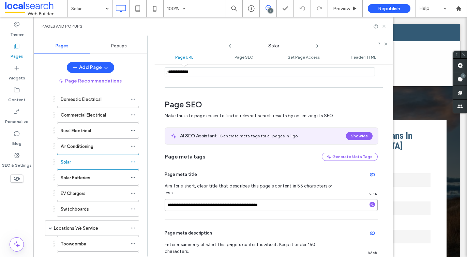
click at [193, 199] on input "**********" at bounding box center [271, 205] width 213 height 12
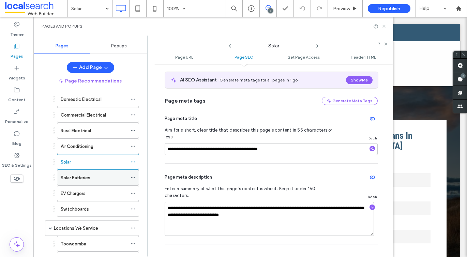
click at [69, 177] on label "Solar Batteries" at bounding box center [76, 178] width 30 height 12
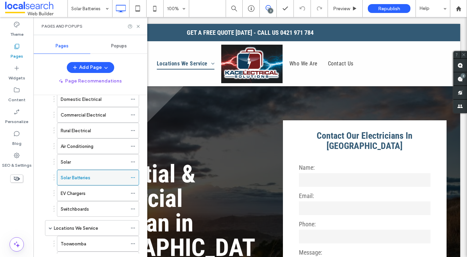
click at [131, 177] on icon at bounding box center [133, 177] width 5 height 5
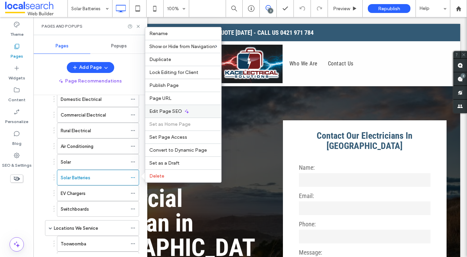
click at [160, 113] on span "Edit Page SEO" at bounding box center [165, 111] width 33 height 6
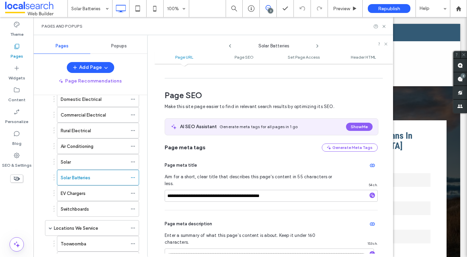
scroll to position [94, 0]
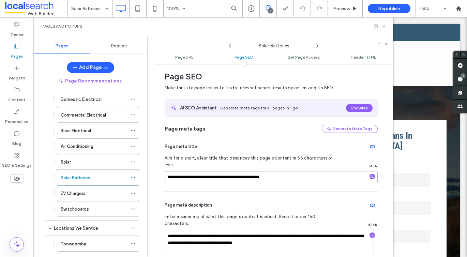
drag, startPoint x: 284, startPoint y: 171, endPoint x: 228, endPoint y: 171, distance: 56.3
click at [228, 171] on input "**********" at bounding box center [271, 177] width 213 height 12
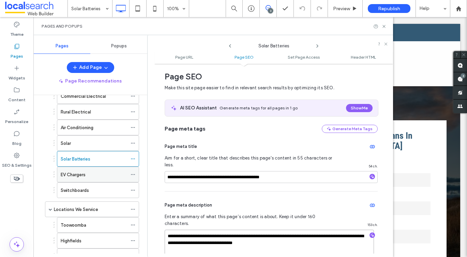
scroll to position [89, 0]
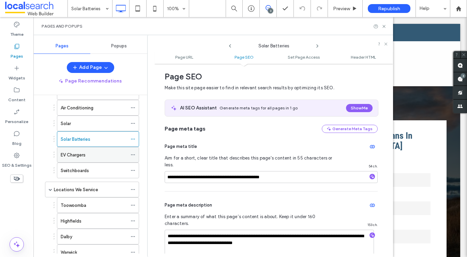
click at [72, 149] on div "EV Chargers" at bounding box center [94, 154] width 67 height 15
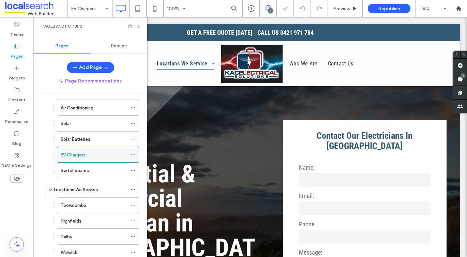
click at [133, 154] on icon at bounding box center [133, 154] width 5 height 5
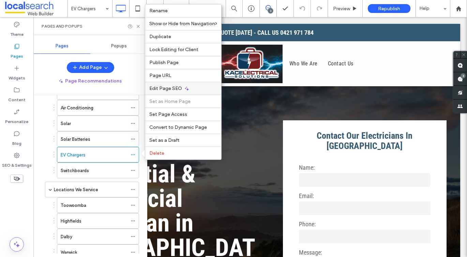
click at [175, 88] on span "Edit Page SEO" at bounding box center [165, 89] width 33 height 6
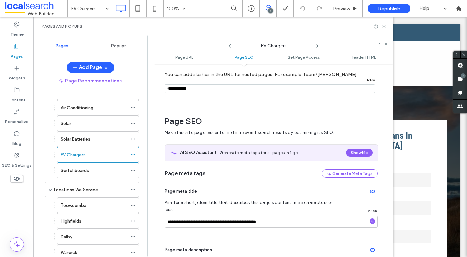
scroll to position [113, 0]
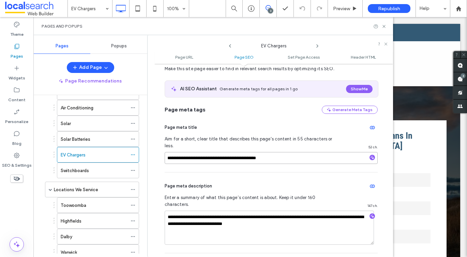
click at [190, 152] on input "**********" at bounding box center [271, 158] width 213 height 12
click at [76, 172] on label "Switchboards" at bounding box center [75, 171] width 28 height 12
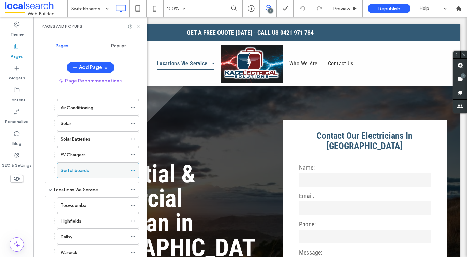
click at [132, 170] on use at bounding box center [133, 170] width 4 height 1
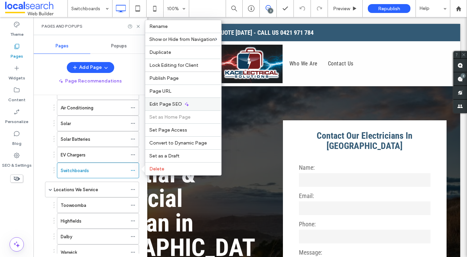
click at [153, 106] on span "Edit Page SEO" at bounding box center [165, 104] width 33 height 6
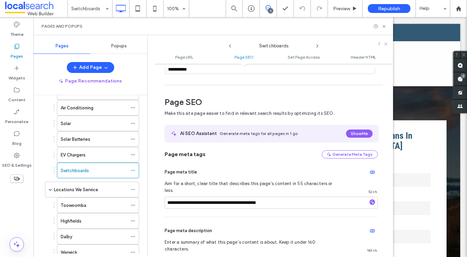
scroll to position [94, 0]
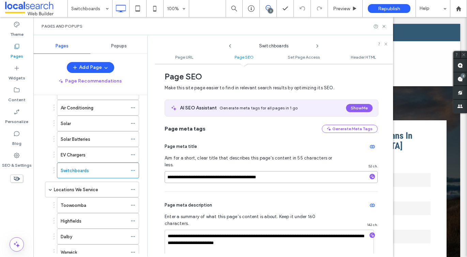
click at [197, 174] on input "**********" at bounding box center [271, 177] width 213 height 12
click at [192, 230] on textarea "**********" at bounding box center [269, 247] width 209 height 34
click at [103, 182] on div "Locations We Service" at bounding box center [92, 190] width 94 height 16
click at [102, 188] on div "Locations We Service" at bounding box center [90, 189] width 73 height 7
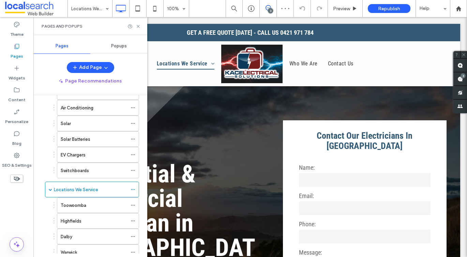
click at [133, 189] on icon at bounding box center [133, 189] width 5 height 5
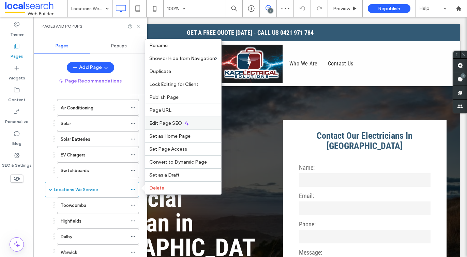
click at [157, 121] on span "Edit Page SEO" at bounding box center [165, 123] width 33 height 6
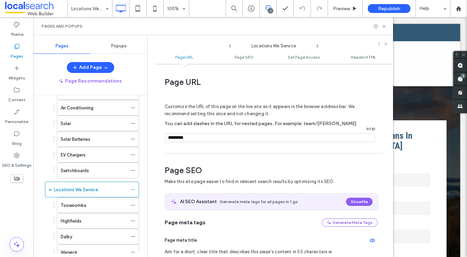
scroll to position [94, 0]
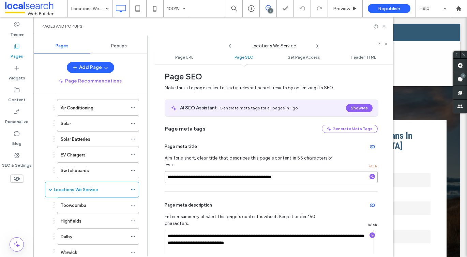
click at [187, 175] on input "**********" at bounding box center [271, 177] width 213 height 12
click at [200, 214] on span "Enter a summary of what this page’s content is about. Keep it under 160 charact…" at bounding box center [252, 221] width 175 height 14
click at [200, 230] on textarea "**********" at bounding box center [269, 247] width 209 height 34
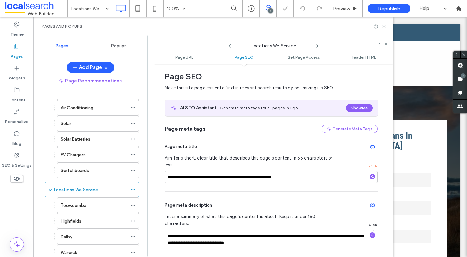
click at [383, 25] on icon at bounding box center [384, 26] width 5 height 5
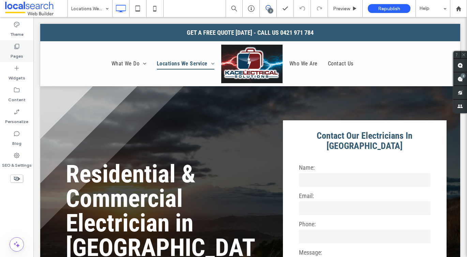
click at [13, 54] on label "Pages" at bounding box center [17, 55] width 13 height 10
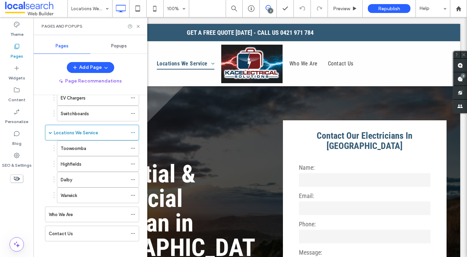
scroll to position [150, 0]
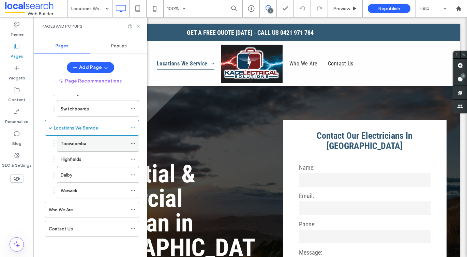
click at [68, 142] on label "Toowoomba" at bounding box center [74, 144] width 26 height 12
click at [133, 144] on icon at bounding box center [133, 143] width 5 height 5
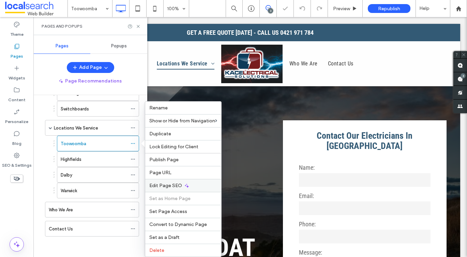
click at [167, 189] on div "Edit Page SEO" at bounding box center [183, 185] width 76 height 13
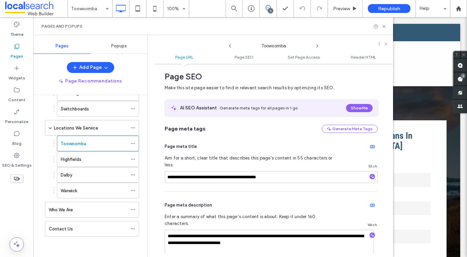
scroll to position [27, 0]
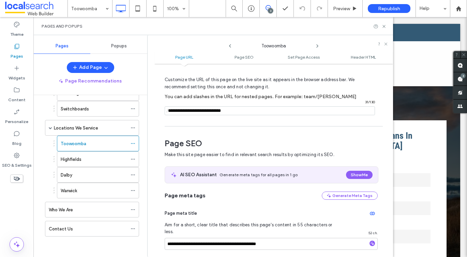
click at [195, 231] on div "**********" at bounding box center [271, 229] width 213 height 58
click at [195, 238] on input "**********" at bounding box center [271, 244] width 213 height 12
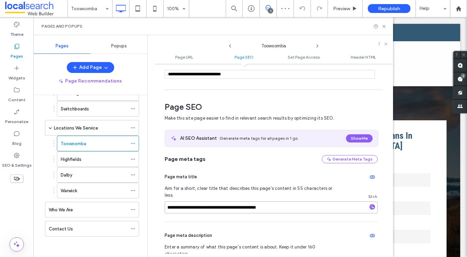
scroll to position [122, 0]
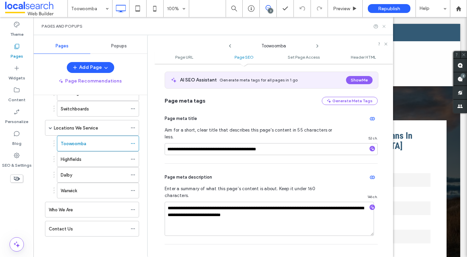
click at [384, 25] on icon at bounding box center [384, 26] width 5 height 5
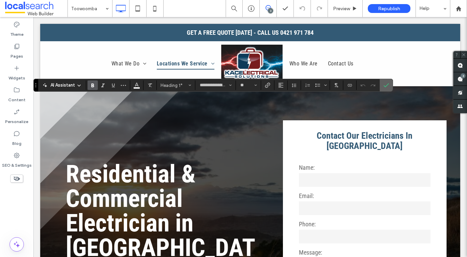
click at [385, 80] on span "Confirm" at bounding box center [385, 85] width 3 height 12
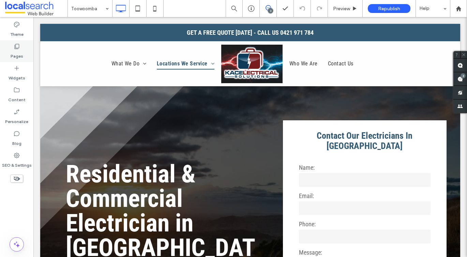
click at [19, 58] on label "Pages" at bounding box center [17, 55] width 13 height 10
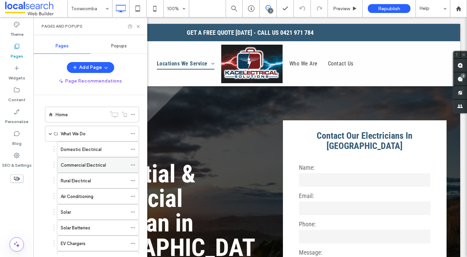
scroll to position [124, 0]
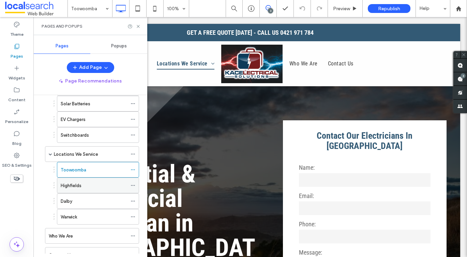
click at [107, 179] on div "Highfields" at bounding box center [94, 185] width 67 height 15
click at [132, 184] on icon at bounding box center [133, 185] width 5 height 5
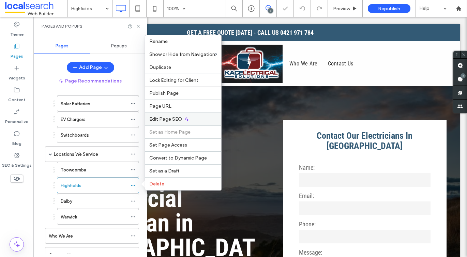
click at [156, 121] on span "Edit Page SEO" at bounding box center [165, 119] width 33 height 6
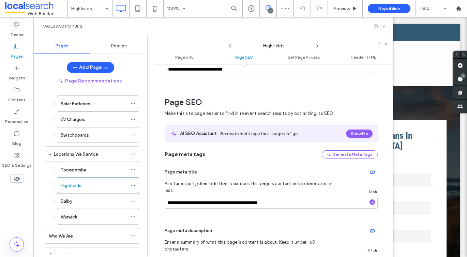
scroll to position [94, 0]
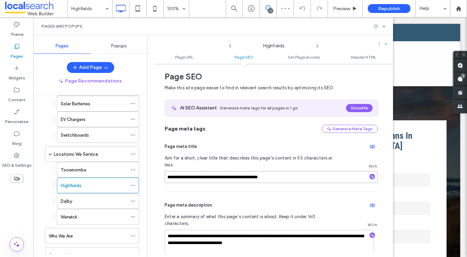
click at [219, 172] on input "**********" at bounding box center [271, 177] width 213 height 12
click at [98, 202] on div "Dalby" at bounding box center [94, 201] width 67 height 7
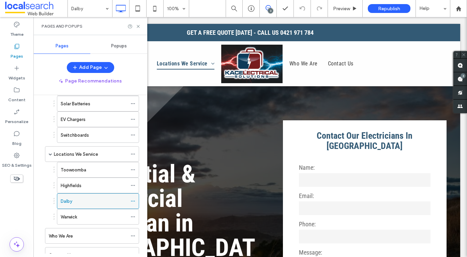
click at [133, 202] on icon at bounding box center [133, 201] width 5 height 5
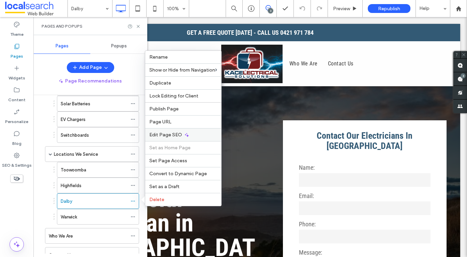
click at [163, 130] on div "Edit Page SEO" at bounding box center [183, 134] width 76 height 13
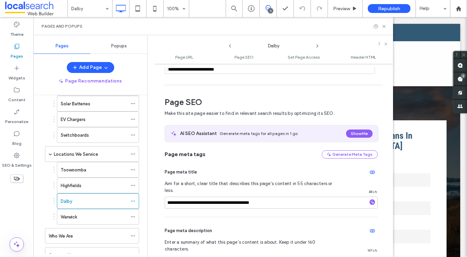
scroll to position [94, 0]
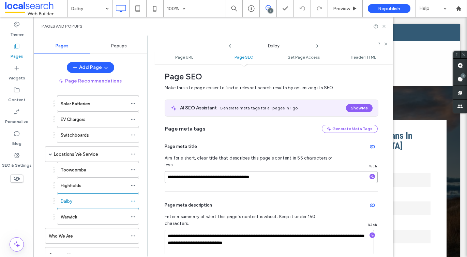
click at [191, 175] on input "**********" at bounding box center [271, 177] width 213 height 12
click at [180, 173] on input "**********" at bounding box center [271, 177] width 213 height 12
click at [95, 215] on div "Warwick" at bounding box center [94, 217] width 67 height 7
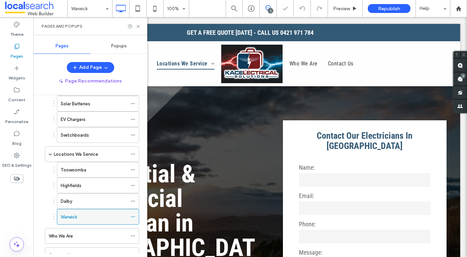
click at [133, 218] on icon at bounding box center [133, 217] width 5 height 5
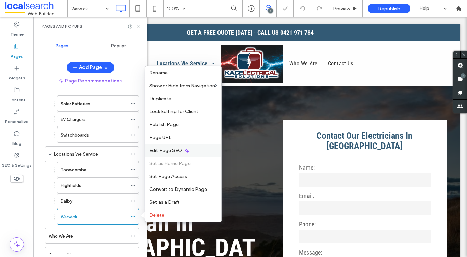
click at [162, 150] on span "Edit Page SEO" at bounding box center [165, 151] width 33 height 6
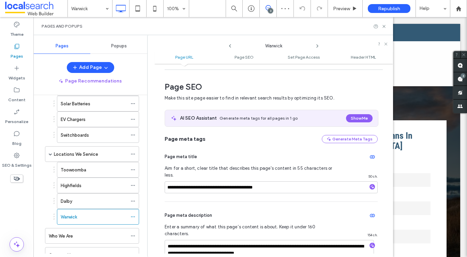
scroll to position [82, 0]
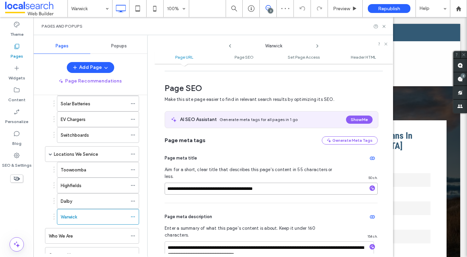
click at [221, 183] on input "**********" at bounding box center [271, 189] width 213 height 12
click at [386, 26] on icon at bounding box center [384, 26] width 5 height 5
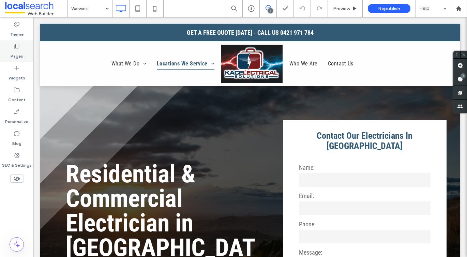
click at [21, 52] on label "Pages" at bounding box center [17, 55] width 13 height 10
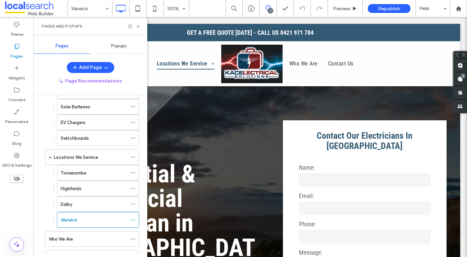
scroll to position [150, 0]
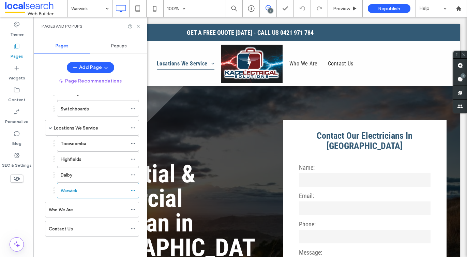
click at [73, 201] on ol "Home What We Do Domestic Electrical Commercial Electrical Rural Electrical Air …" at bounding box center [87, 96] width 103 height 280
click at [73, 205] on div "Who We Are" at bounding box center [88, 209] width 78 height 15
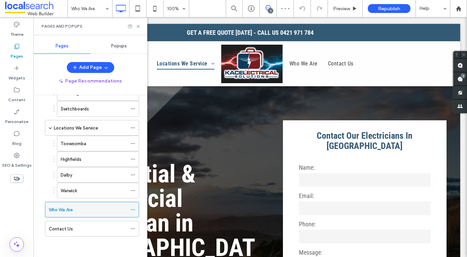
click at [132, 210] on icon at bounding box center [133, 209] width 5 height 5
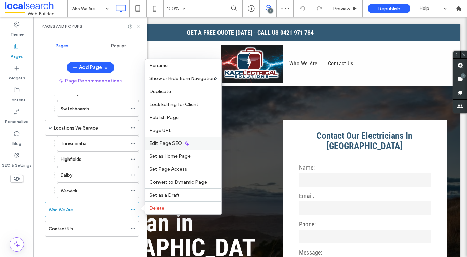
click at [155, 142] on span "Edit Page SEO" at bounding box center [165, 144] width 33 height 6
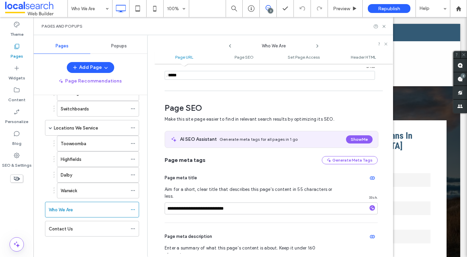
scroll to position [105, 0]
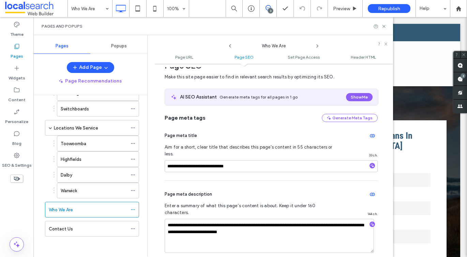
click at [198, 153] on div "**********" at bounding box center [271, 151] width 213 height 58
click at [197, 160] on input "**********" at bounding box center [271, 166] width 213 height 12
click at [65, 226] on label "Contact Us" at bounding box center [61, 229] width 24 height 12
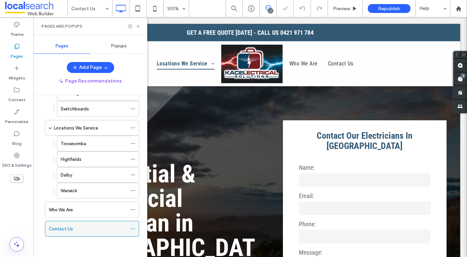
click at [134, 227] on icon at bounding box center [133, 228] width 5 height 5
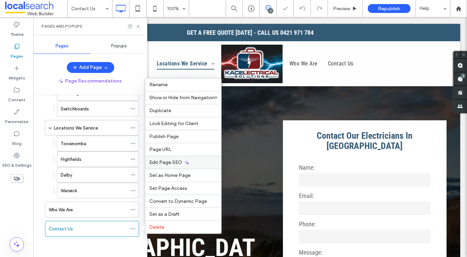
click at [160, 160] on span "Edit Page SEO" at bounding box center [165, 163] width 33 height 6
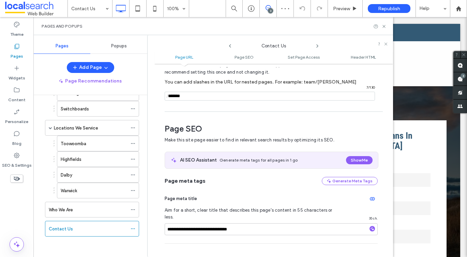
scroll to position [93, 0]
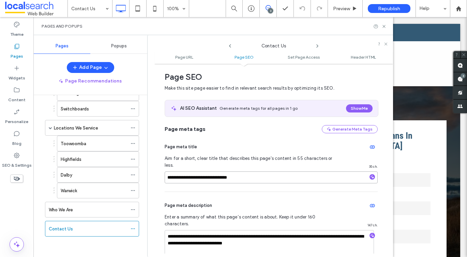
click at [186, 174] on input "**********" at bounding box center [271, 178] width 213 height 12
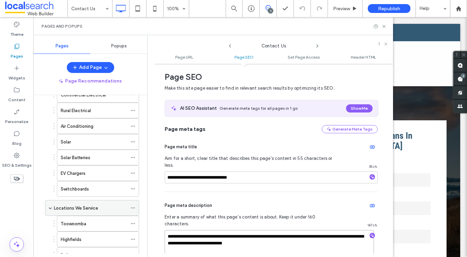
scroll to position [0, 0]
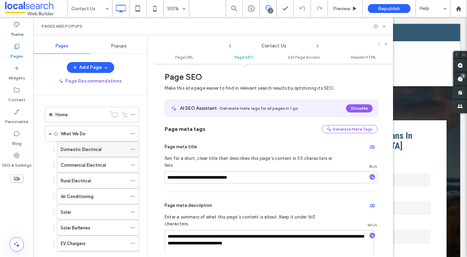
click at [80, 146] on label "Domestic Electrical" at bounding box center [81, 150] width 41 height 12
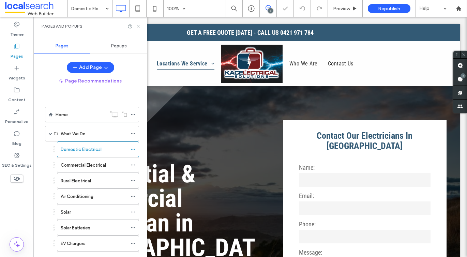
click at [138, 26] on use at bounding box center [138, 26] width 3 height 3
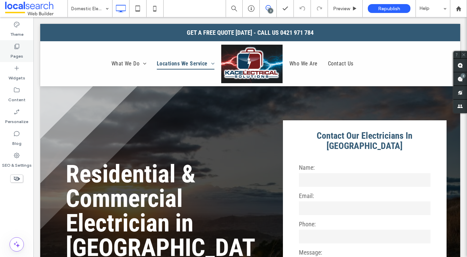
click at [13, 59] on label "Pages" at bounding box center [17, 55] width 13 height 10
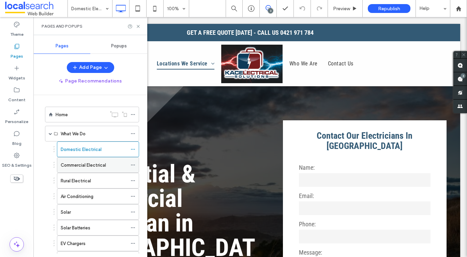
click at [67, 162] on label "Commercial Electrical" at bounding box center [83, 165] width 45 height 12
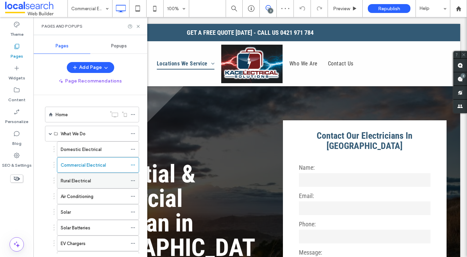
click at [109, 179] on div "Rural Electrical" at bounding box center [94, 180] width 67 height 7
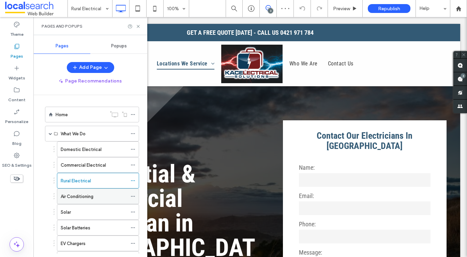
click at [97, 193] on div "Air Conditioning" at bounding box center [94, 196] width 67 height 7
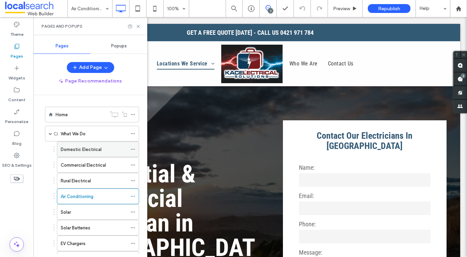
click at [72, 151] on label "Domestic Electrical" at bounding box center [81, 150] width 41 height 12
click at [138, 24] on icon at bounding box center [138, 26] width 5 height 5
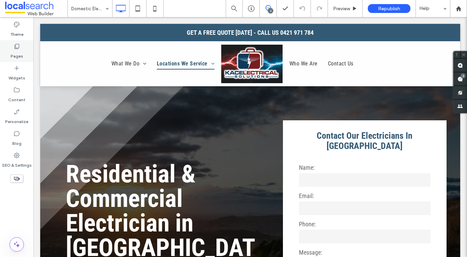
click at [19, 47] on icon at bounding box center [16, 46] width 7 height 7
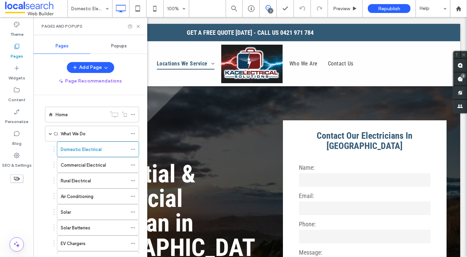
click at [140, 29] on div "Pages and Popups" at bounding box center [90, 26] width 114 height 18
click at [138, 24] on icon at bounding box center [138, 26] width 5 height 5
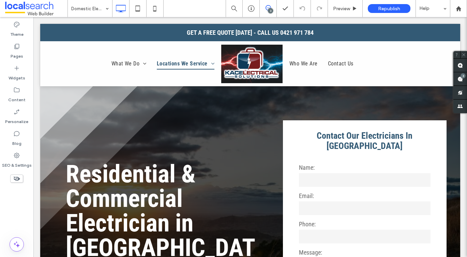
type input "**********"
type input "**"
type input "**********"
type input "**"
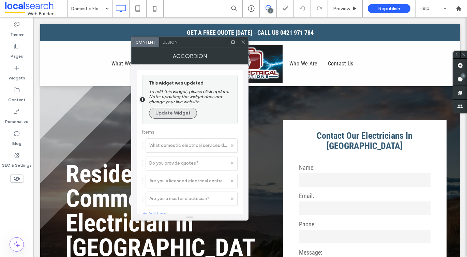
click at [172, 115] on button "Update Widget" at bounding box center [173, 113] width 48 height 11
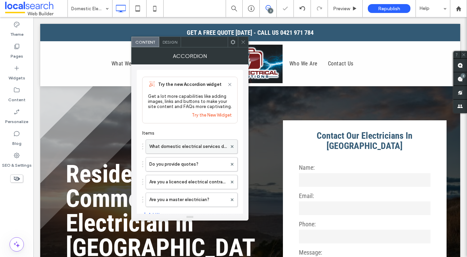
click at [172, 149] on label "What domestic electrical services do you provide?" at bounding box center [188, 147] width 78 height 14
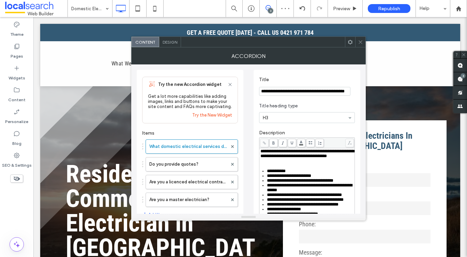
click at [276, 95] on input "**********" at bounding box center [304, 91] width 91 height 9
click at [293, 158] on span "**********" at bounding box center [308, 153] width 94 height 9
copy span "**********"
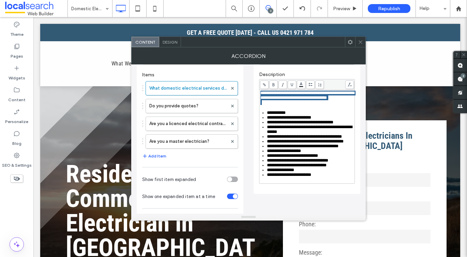
scroll to position [60, 0]
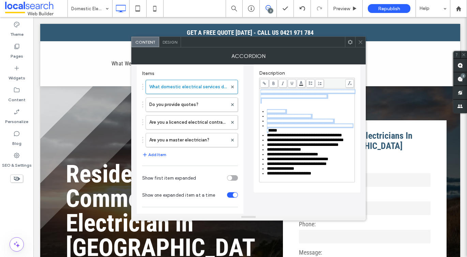
drag, startPoint x: 334, startPoint y: 199, endPoint x: 280, endPoint y: 142, distance: 78.7
click at [280, 142] on div "**********" at bounding box center [307, 135] width 95 height 93
click at [280, 133] on span "**********" at bounding box center [309, 127] width 85 height 9
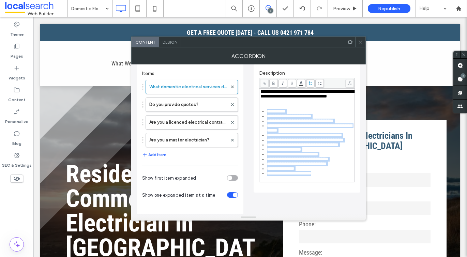
drag, startPoint x: 266, startPoint y: 119, endPoint x: 344, endPoint y: 199, distance: 112.4
click at [344, 182] on div "**********" at bounding box center [307, 135] width 95 height 93
copy ul "**********"
click at [219, 104] on label "Do you provide quotes?" at bounding box center [188, 105] width 78 height 14
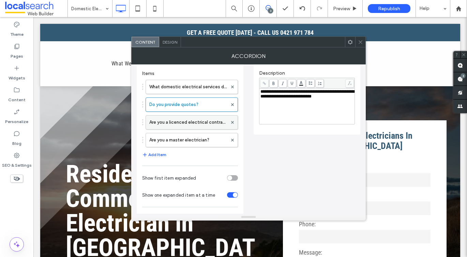
click at [193, 126] on label "Are you a licenced electrical contractor?" at bounding box center [188, 123] width 78 height 14
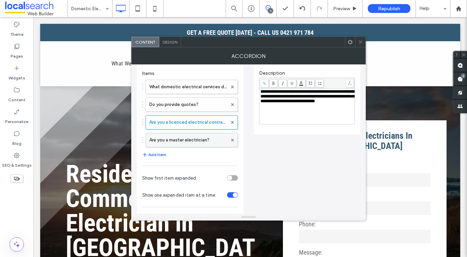
click at [190, 138] on label "Are you a master electrician?" at bounding box center [188, 140] width 78 height 14
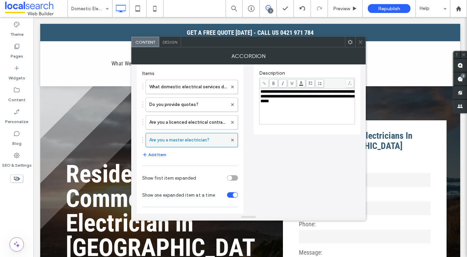
scroll to position [57, 0]
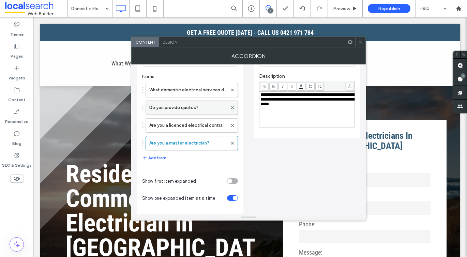
click at [178, 111] on label "Do you provide quotes?" at bounding box center [188, 108] width 78 height 14
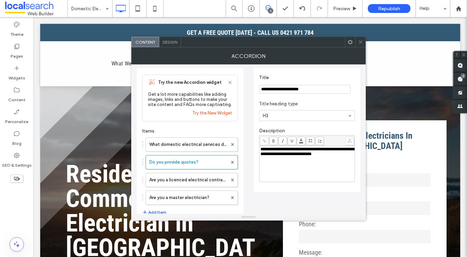
scroll to position [0, 0]
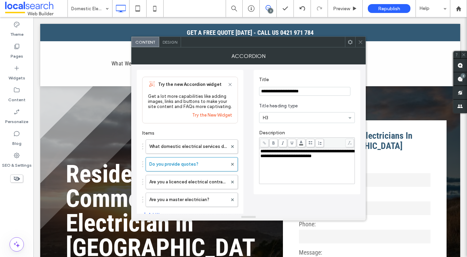
click at [279, 91] on input "**********" at bounding box center [304, 91] width 91 height 9
click at [313, 158] on span "**********" at bounding box center [308, 153] width 94 height 9
click at [180, 180] on label "Are you a licenced electrical contractor?" at bounding box center [188, 182] width 78 height 14
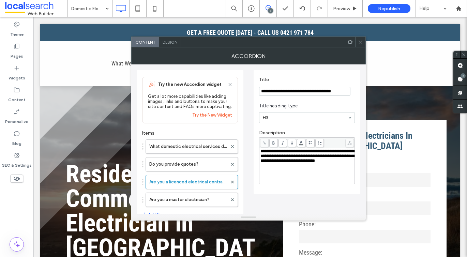
click at [281, 93] on input "**********" at bounding box center [304, 91] width 91 height 9
click at [288, 160] on span "**********" at bounding box center [308, 156] width 94 height 14
copy span "**********"
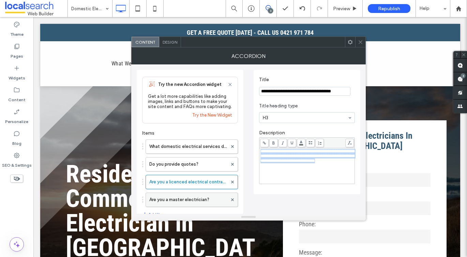
click at [179, 207] on label "Are you a master electrician?" at bounding box center [188, 200] width 78 height 14
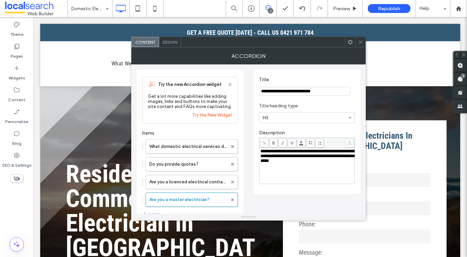
click at [275, 90] on input "**********" at bounding box center [304, 91] width 91 height 9
click at [284, 163] on span "**********" at bounding box center [308, 156] width 94 height 14
copy span "**********"
click at [360, 43] on use at bounding box center [360, 41] width 3 height 3
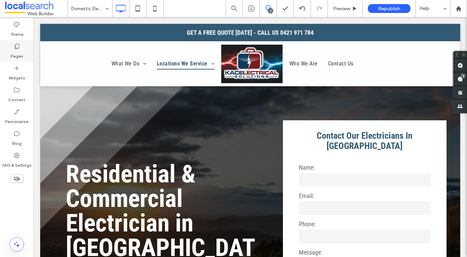
click at [25, 53] on div "Pages" at bounding box center [16, 51] width 33 height 22
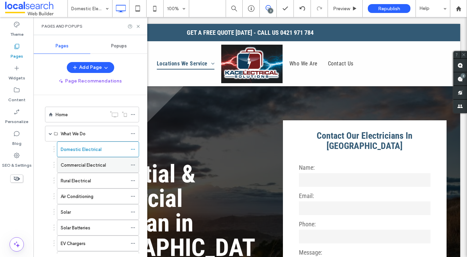
click at [82, 159] on div "Commercial Electrical" at bounding box center [94, 165] width 67 height 15
click at [138, 27] on use at bounding box center [138, 26] width 3 height 3
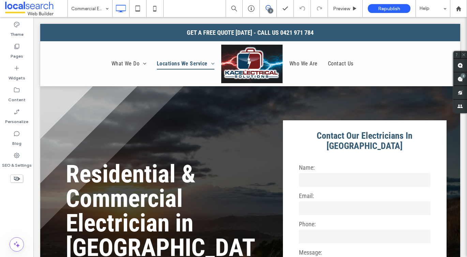
type input "**********"
type input "**"
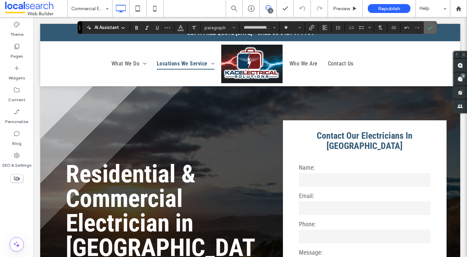
click at [431, 29] on icon "Confirm" at bounding box center [430, 27] width 5 height 5
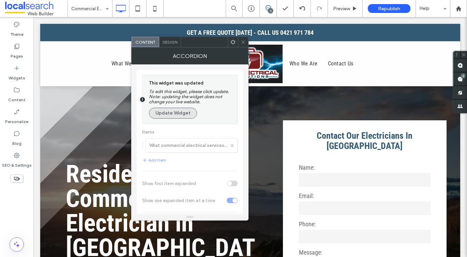
click at [177, 117] on button "Update Widget" at bounding box center [173, 113] width 48 height 11
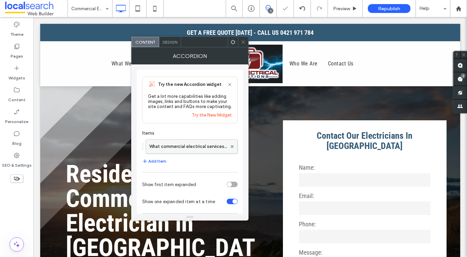
click at [171, 144] on label "What commercial electrical services do you provide?" at bounding box center [188, 147] width 78 height 14
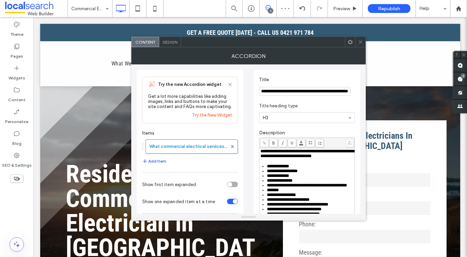
click at [270, 91] on input "**********" at bounding box center [304, 91] width 91 height 9
click at [282, 188] on span "**********" at bounding box center [307, 185] width 80 height 4
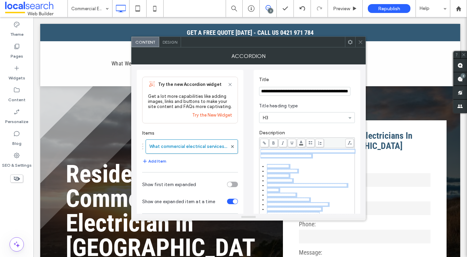
copy div "**********"
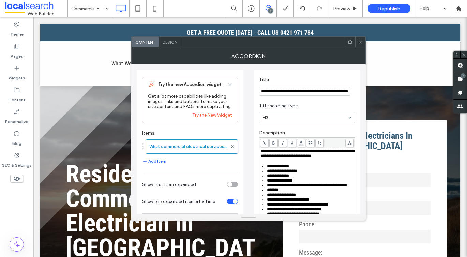
click at [361, 43] on icon at bounding box center [360, 42] width 5 height 5
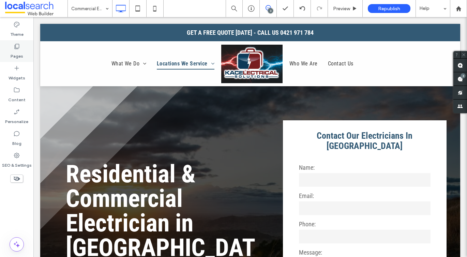
click at [8, 54] on div "Pages" at bounding box center [16, 51] width 33 height 22
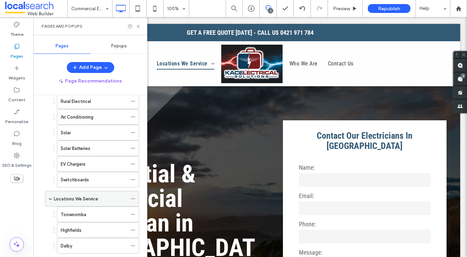
scroll to position [18, 0]
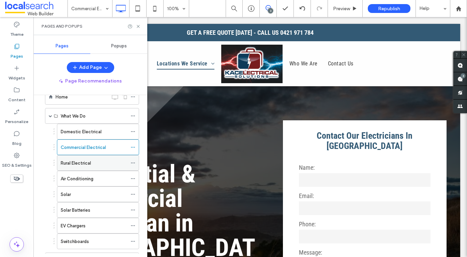
click at [67, 158] on div "Rural Electrical" at bounding box center [94, 163] width 67 height 15
click at [141, 24] on icon at bounding box center [138, 26] width 5 height 5
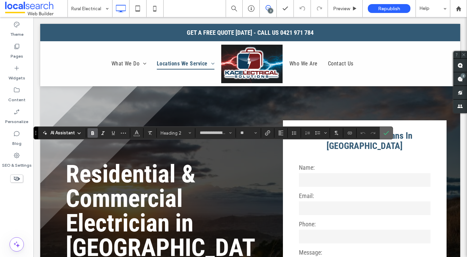
click at [385, 131] on icon "Confirm" at bounding box center [386, 132] width 5 height 5
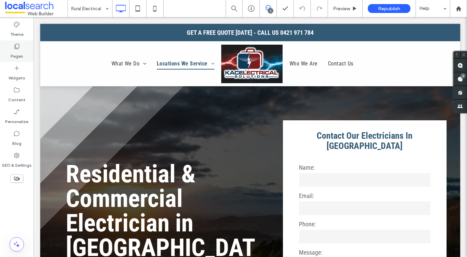
click at [21, 54] on label "Pages" at bounding box center [17, 55] width 13 height 10
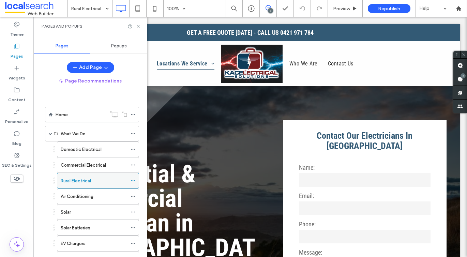
scroll to position [30, 0]
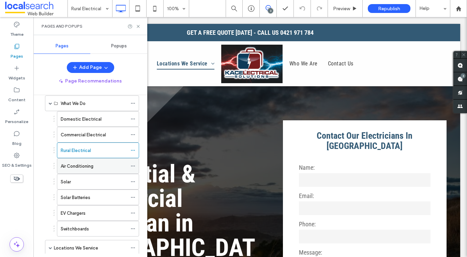
click at [97, 172] on div "Air Conditioning" at bounding box center [94, 166] width 67 height 15
click at [137, 27] on icon at bounding box center [138, 26] width 5 height 5
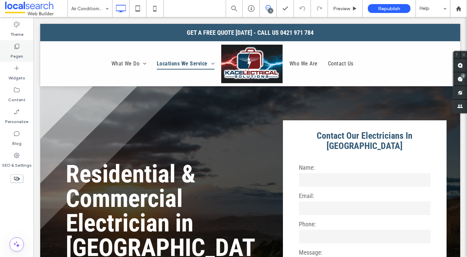
click at [28, 53] on div "Pages" at bounding box center [16, 51] width 33 height 22
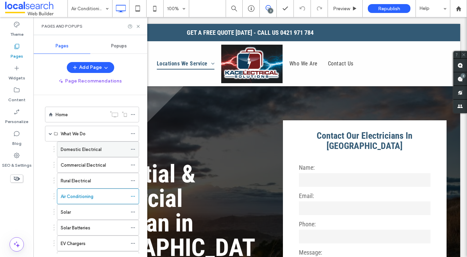
scroll to position [88, 0]
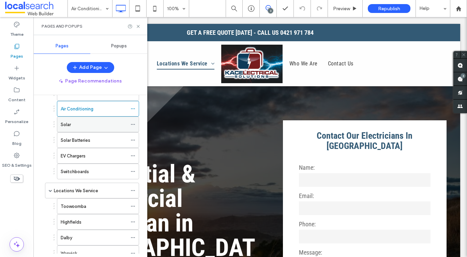
click at [70, 125] on label "Solar" at bounding box center [66, 125] width 10 height 12
click at [137, 26] on use at bounding box center [138, 26] width 3 height 3
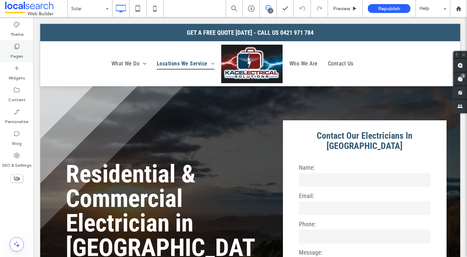
click at [21, 53] on label "Pages" at bounding box center [17, 55] width 13 height 10
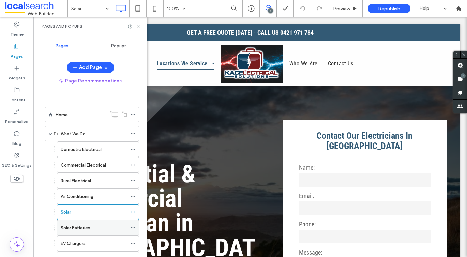
click at [81, 225] on label "Solar Batteries" at bounding box center [76, 228] width 30 height 12
click at [139, 25] on use at bounding box center [138, 26] width 3 height 3
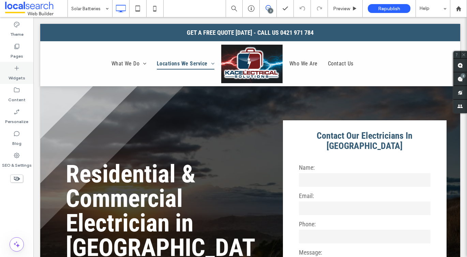
click at [20, 64] on div "Widgets" at bounding box center [16, 73] width 33 height 22
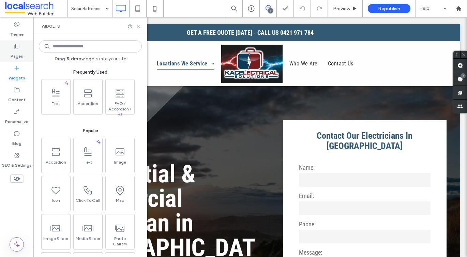
click at [19, 53] on label "Pages" at bounding box center [17, 55] width 13 height 10
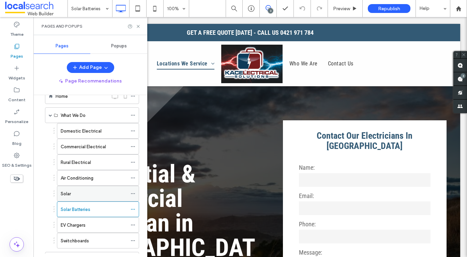
scroll to position [30, 0]
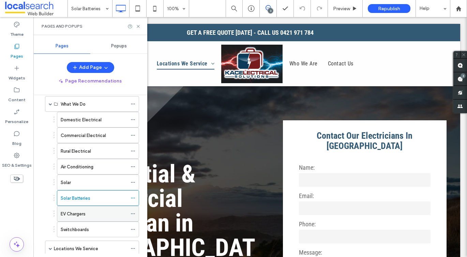
click at [75, 209] on div "EV Chargers" at bounding box center [94, 213] width 67 height 15
click at [141, 25] on div "Pages and Popups" at bounding box center [90, 26] width 114 height 18
click at [138, 27] on icon at bounding box center [138, 26] width 5 height 5
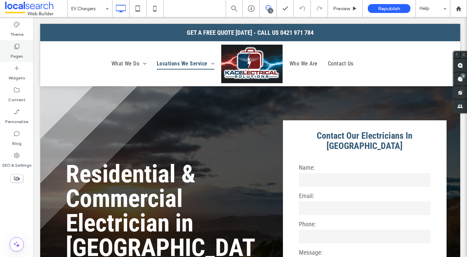
click at [20, 56] on label "Pages" at bounding box center [17, 55] width 13 height 10
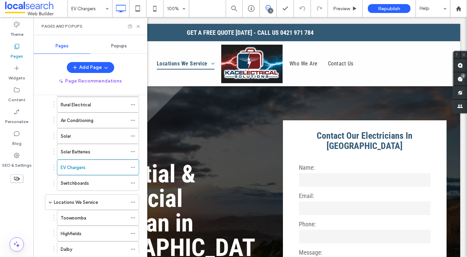
scroll to position [130, 0]
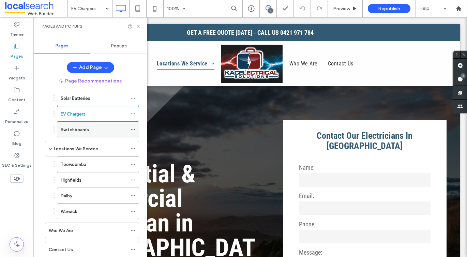
click at [69, 131] on label "Switchboards" at bounding box center [75, 130] width 28 height 12
click at [137, 27] on icon at bounding box center [138, 26] width 5 height 5
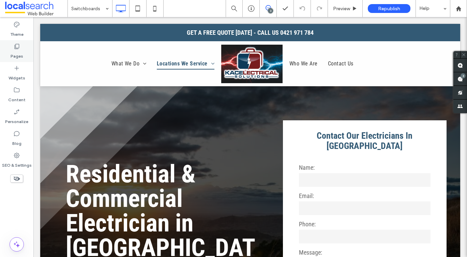
click at [24, 52] on div "Pages" at bounding box center [16, 51] width 33 height 22
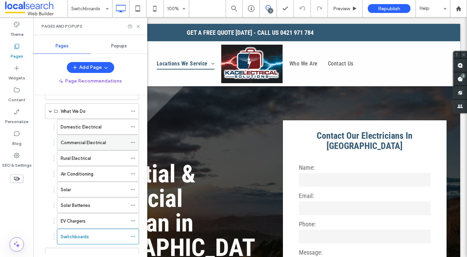
scroll to position [40, 0]
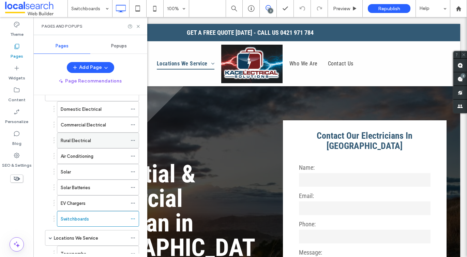
click at [82, 138] on label "Rural Electrical" at bounding box center [76, 141] width 30 height 12
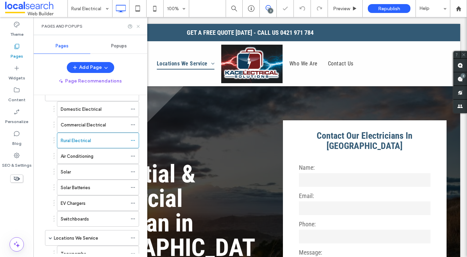
click at [137, 25] on icon at bounding box center [138, 26] width 5 height 5
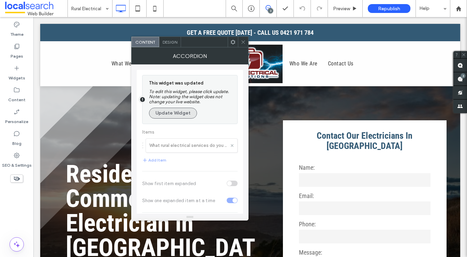
click at [168, 117] on button "Update Widget" at bounding box center [173, 113] width 48 height 11
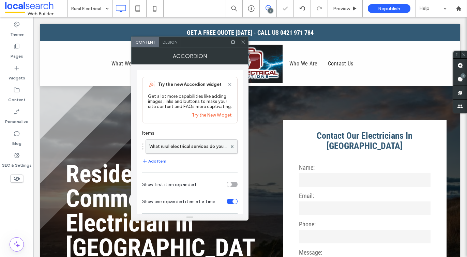
click at [214, 148] on label "What rural electrical services do you provide?" at bounding box center [188, 147] width 78 height 14
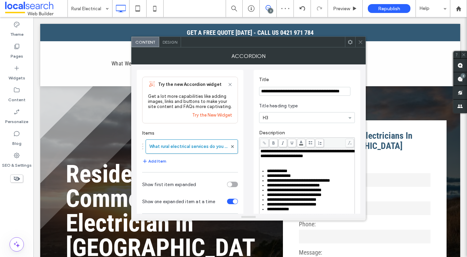
click at [278, 97] on section "**********" at bounding box center [307, 86] width 96 height 26
click at [274, 89] on input "**********" at bounding box center [304, 91] width 91 height 9
click at [276, 156] on span "**********" at bounding box center [308, 153] width 94 height 9
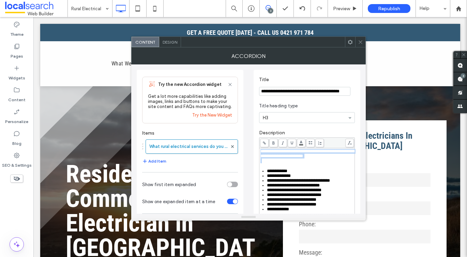
copy span "**********"
click at [277, 171] on div "**********" at bounding box center [307, 180] width 93 height 63
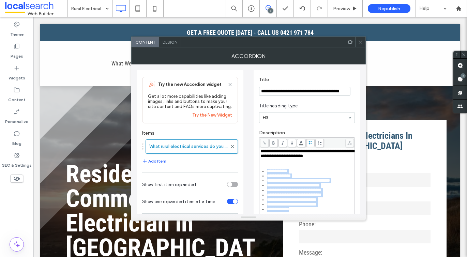
scroll to position [29, 0]
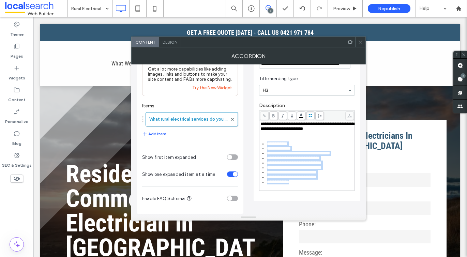
copy ul "**********"
drag, startPoint x: 266, startPoint y: 146, endPoint x: 328, endPoint y: 210, distance: 89.2
click at [328, 210] on div "**********" at bounding box center [249, 125] width 224 height 177
copy ul "**********"
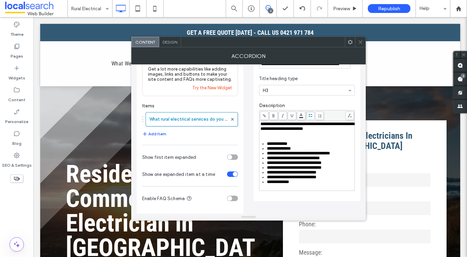
click at [359, 42] on icon at bounding box center [360, 42] width 5 height 5
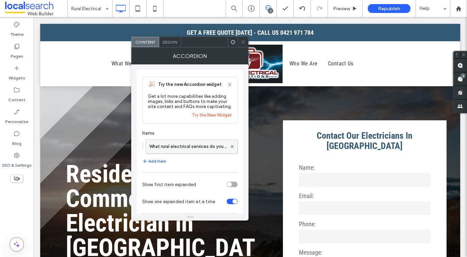
click at [193, 145] on label "What rural electrical services do you provide?" at bounding box center [188, 147] width 78 height 14
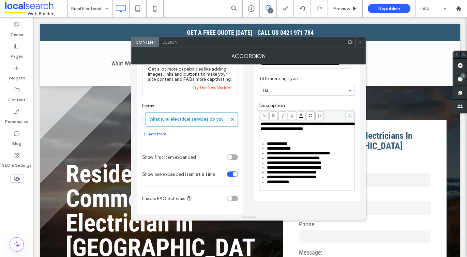
click at [359, 41] on icon at bounding box center [360, 42] width 5 height 5
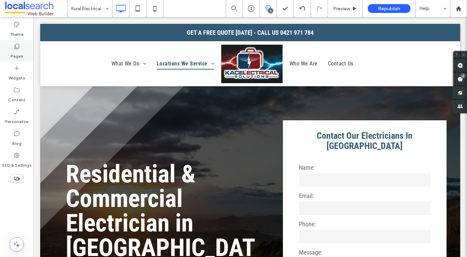
click at [14, 53] on label "Pages" at bounding box center [17, 55] width 13 height 10
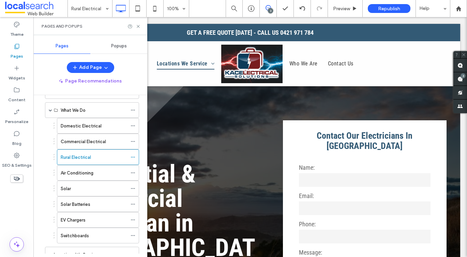
scroll to position [41, 0]
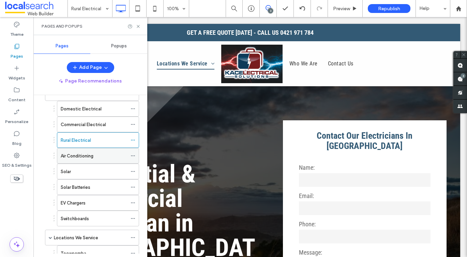
click at [72, 158] on label "Air Conditioning" at bounding box center [77, 156] width 33 height 12
click at [142, 27] on div "Pages and Popups" at bounding box center [90, 26] width 114 height 18
click at [137, 26] on icon at bounding box center [138, 26] width 5 height 5
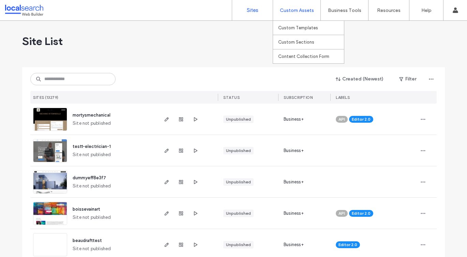
click at [291, 14] on div "Custom Assets" at bounding box center [296, 10] width 47 height 20
click at [289, 22] on link "Custom Templates" at bounding box center [311, 28] width 66 height 14
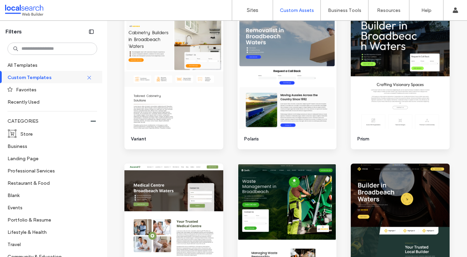
scroll to position [1046, 0]
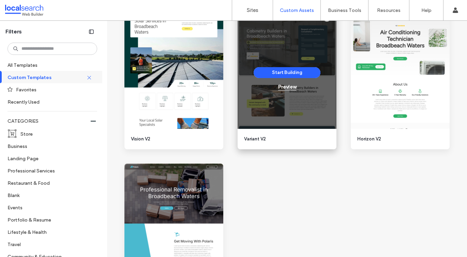
click at [281, 86] on div "Preview" at bounding box center [287, 87] width 18 height 6
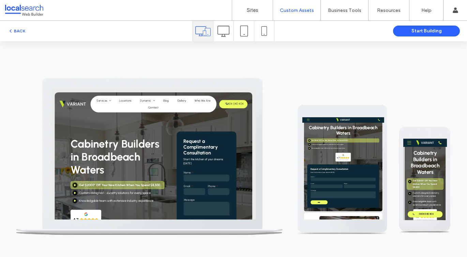
scroll to position [0, 0]
click at [239, 204] on span "Cabinetry Builders in Broadbeach Waters" at bounding box center [179, 225] width 178 height 78
click at [320, 211] on strong "Request a Complimentary Consultation" at bounding box center [350, 205] width 69 height 35
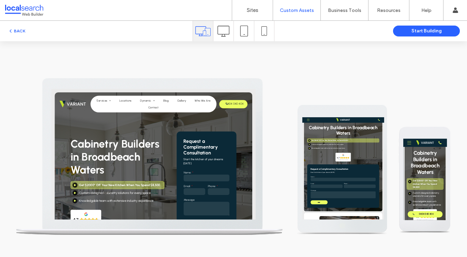
click at [219, 32] on icon at bounding box center [224, 31] width 12 height 12
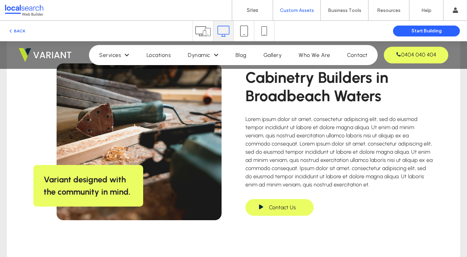
scroll to position [386, 0]
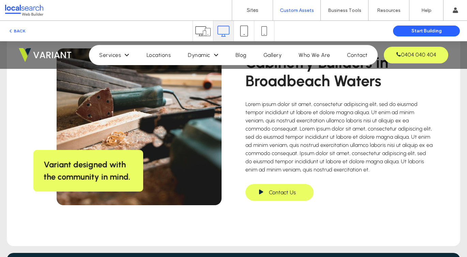
click at [77, 178] on strong "Variant designed with the community in mind." at bounding box center [87, 171] width 87 height 22
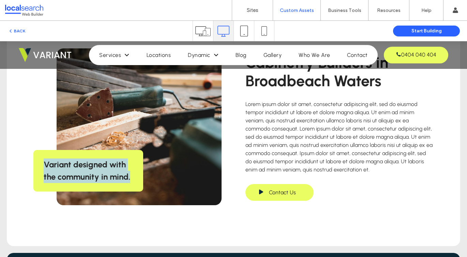
click at [77, 178] on strong "Variant designed with the community in mind." at bounding box center [87, 171] width 87 height 22
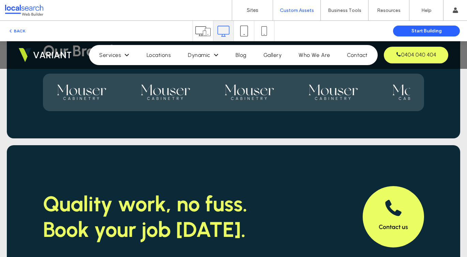
scroll to position [1450, 0]
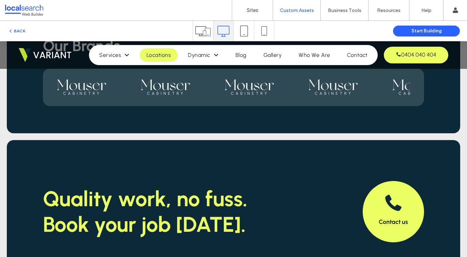
click at [155, 57] on span "Locations" at bounding box center [159, 55] width 24 height 6
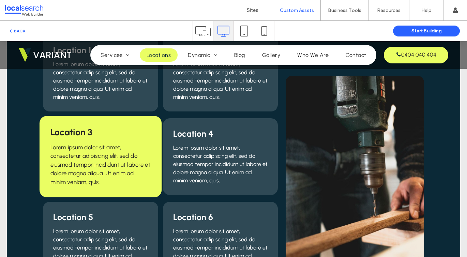
scroll to position [173, 0]
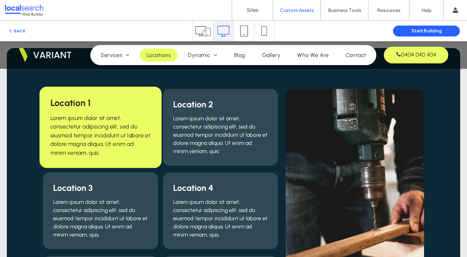
click at [86, 101] on span "Location 1" at bounding box center [70, 103] width 40 height 11
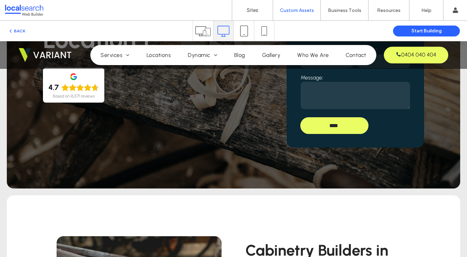
scroll to position [0, 0]
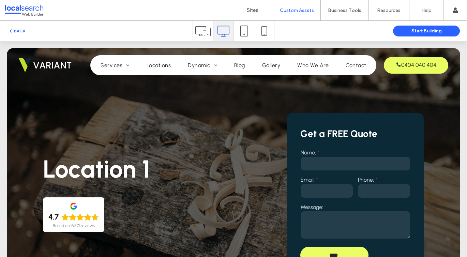
click at [347, 130] on strong "Get a FREE Quote" at bounding box center [338, 134] width 77 height 12
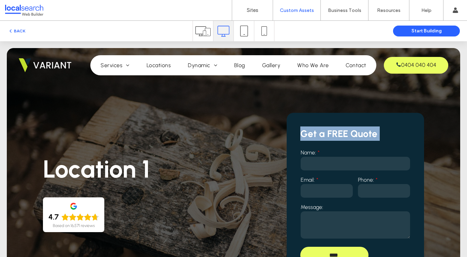
click at [347, 130] on strong "Get a FREE Quote" at bounding box center [338, 134] width 77 height 12
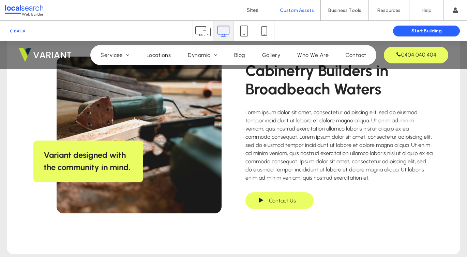
scroll to position [355, 0]
